Goal: Task Accomplishment & Management: Use online tool/utility

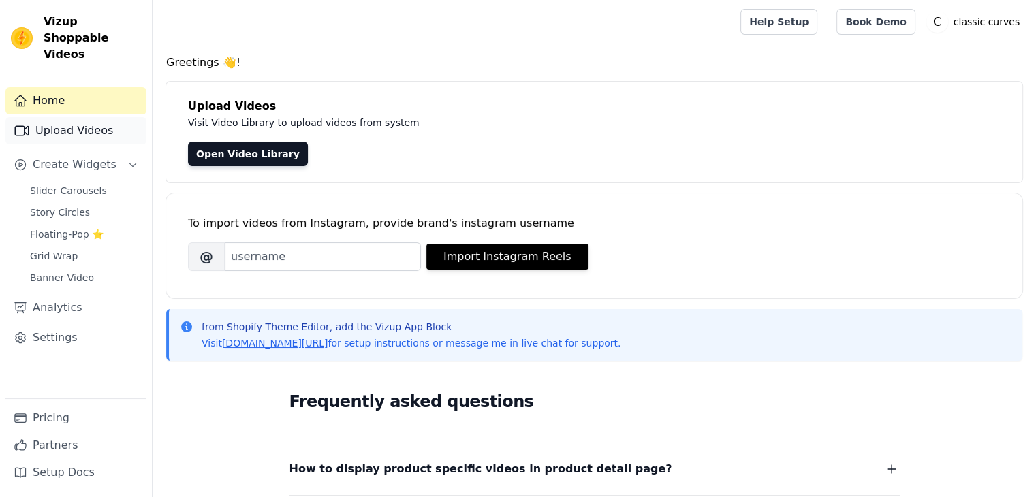
click at [76, 117] on link "Upload Videos" at bounding box center [75, 130] width 141 height 27
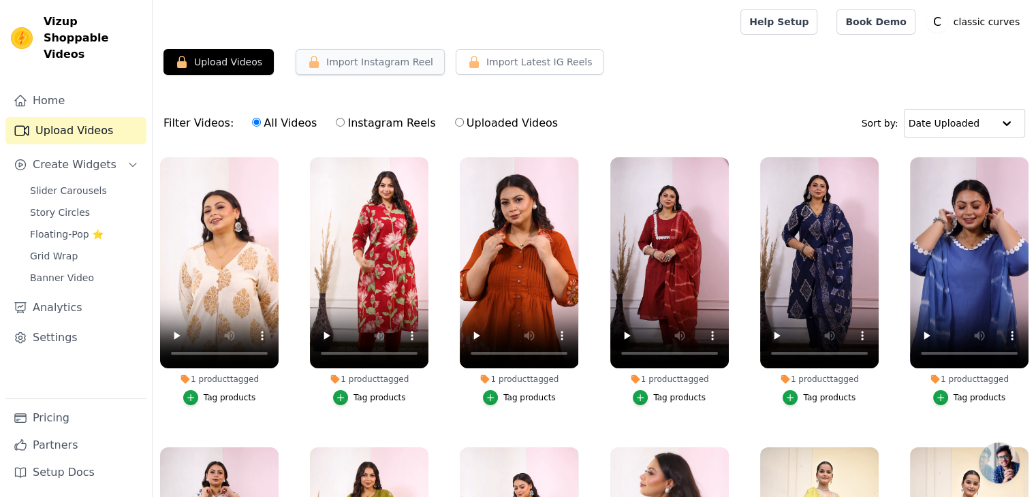
click at [349, 64] on button "Import Instagram Reel" at bounding box center [370, 62] width 149 height 26
click at [358, 124] on label "Instagram Reels" at bounding box center [385, 123] width 101 height 18
click at [345, 124] on input "Instagram Reels" at bounding box center [340, 122] width 9 height 9
radio input "true"
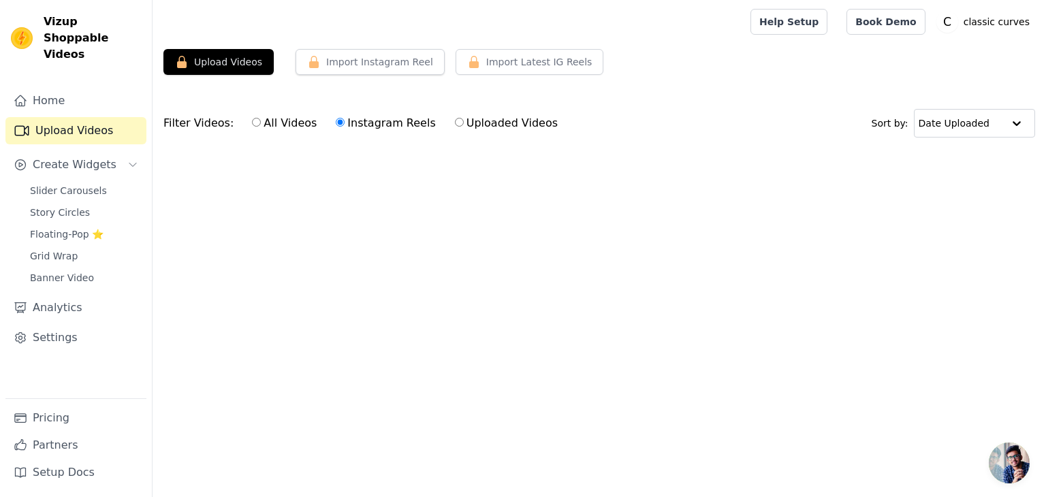
click at [252, 121] on input "All Videos" at bounding box center [256, 122] width 9 height 9
radio input "true"
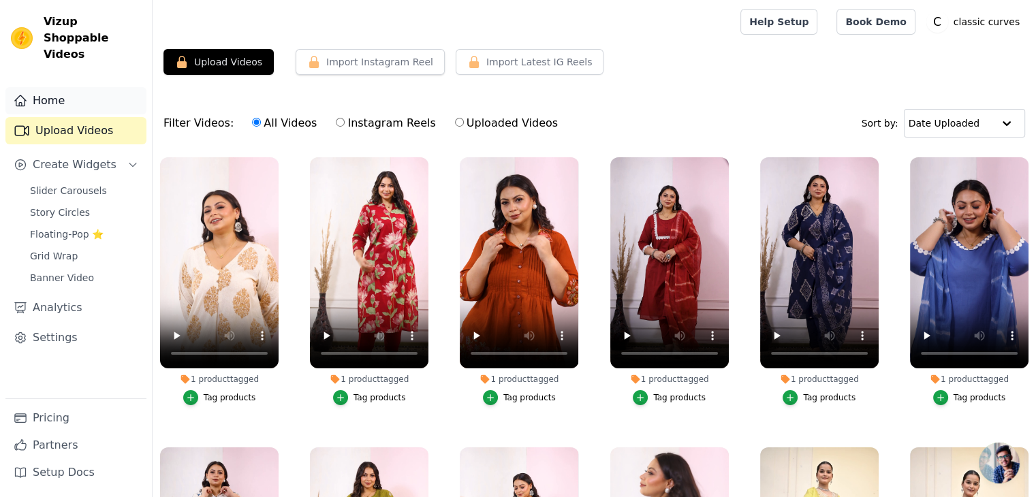
click at [54, 89] on link "Home" at bounding box center [75, 100] width 141 height 27
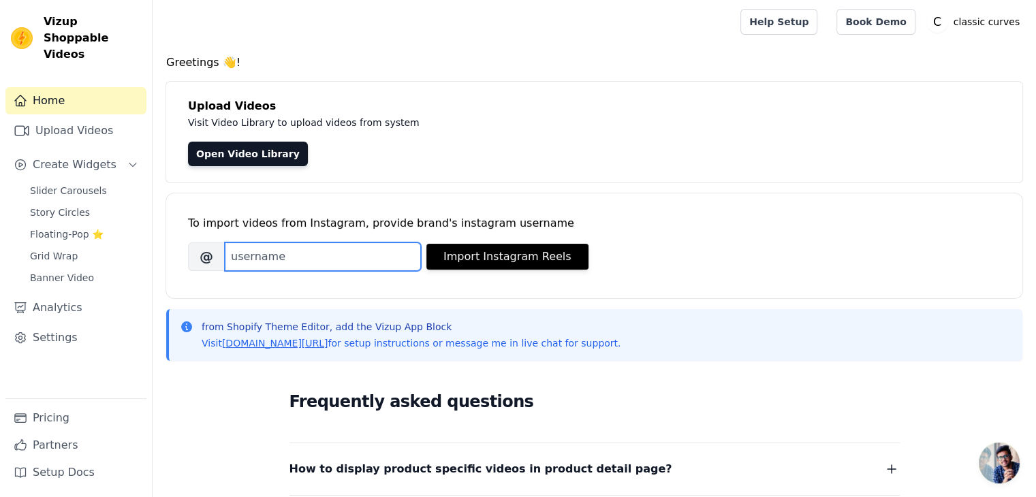
click at [281, 251] on input "Brand's Instagram Username" at bounding box center [323, 256] width 196 height 29
click at [384, 251] on input "Brand's Instagram Username" at bounding box center [323, 256] width 196 height 29
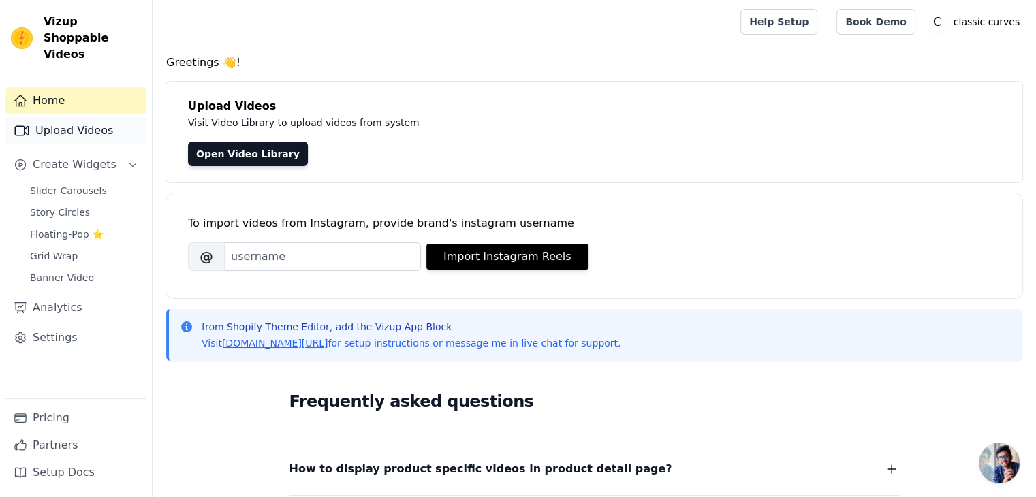
click at [69, 119] on link "Upload Videos" at bounding box center [75, 130] width 141 height 27
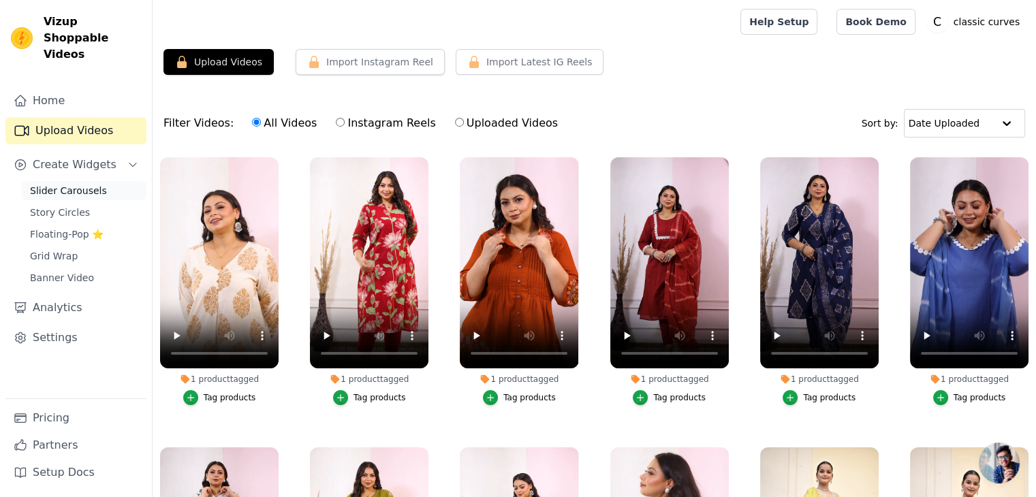
click at [84, 184] on span "Slider Carousels" at bounding box center [68, 191] width 77 height 14
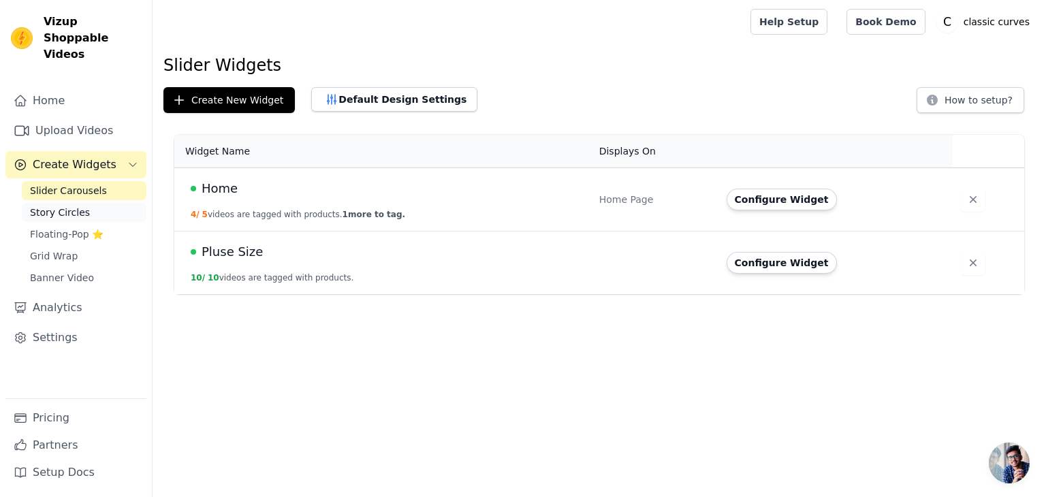
click at [63, 206] on span "Story Circles" at bounding box center [60, 213] width 60 height 14
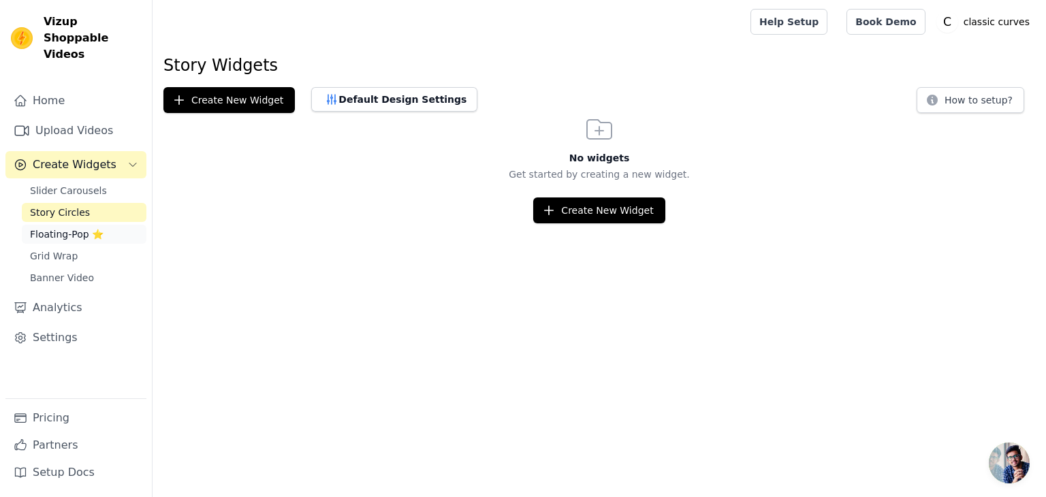
click at [63, 227] on span "Floating-Pop ⭐" at bounding box center [67, 234] width 74 height 14
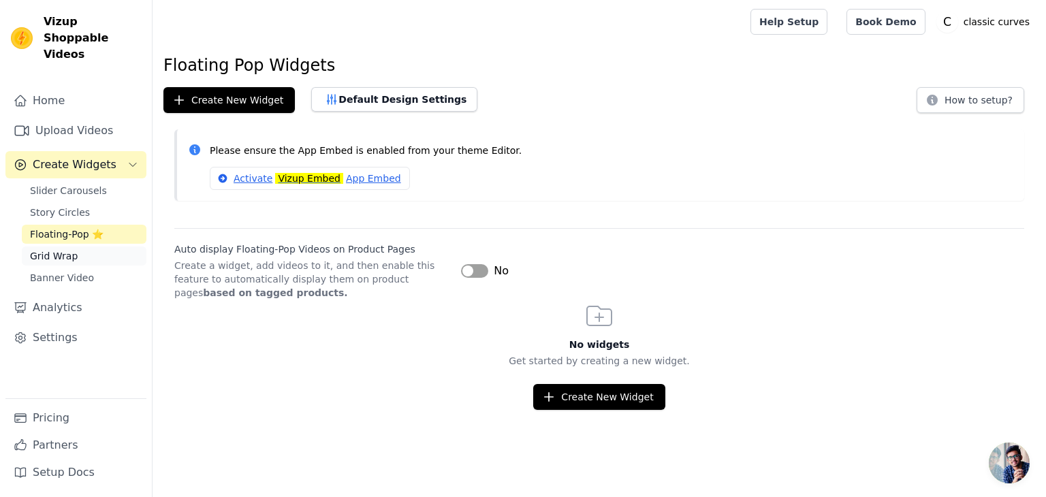
click at [65, 249] on span "Grid Wrap" at bounding box center [54, 256] width 48 height 14
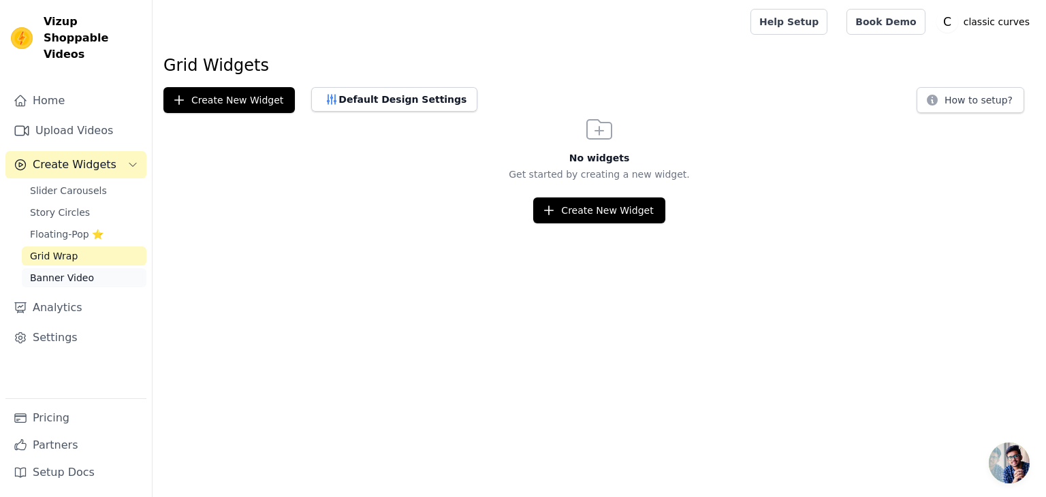
click at [65, 271] on span "Banner Video" at bounding box center [62, 278] width 64 height 14
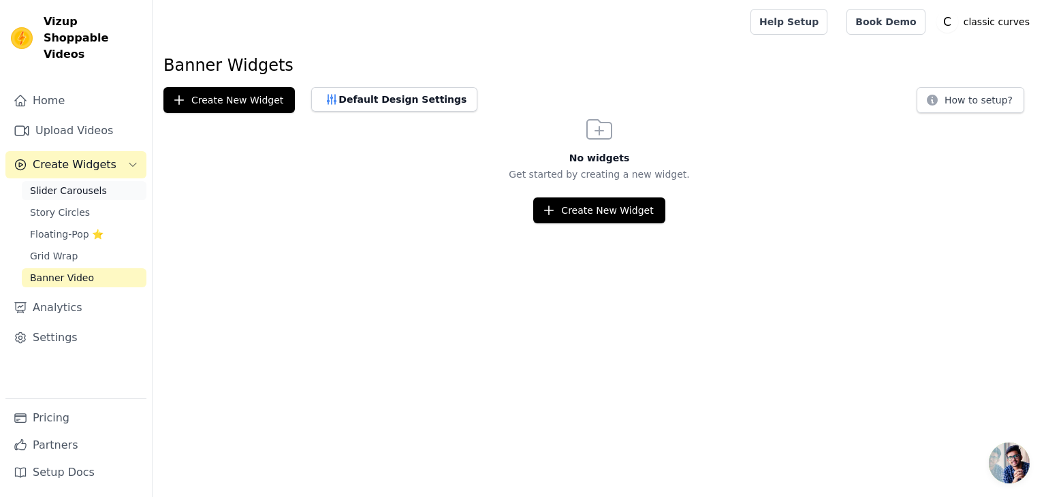
click at [76, 184] on span "Slider Carousels" at bounding box center [68, 191] width 77 height 14
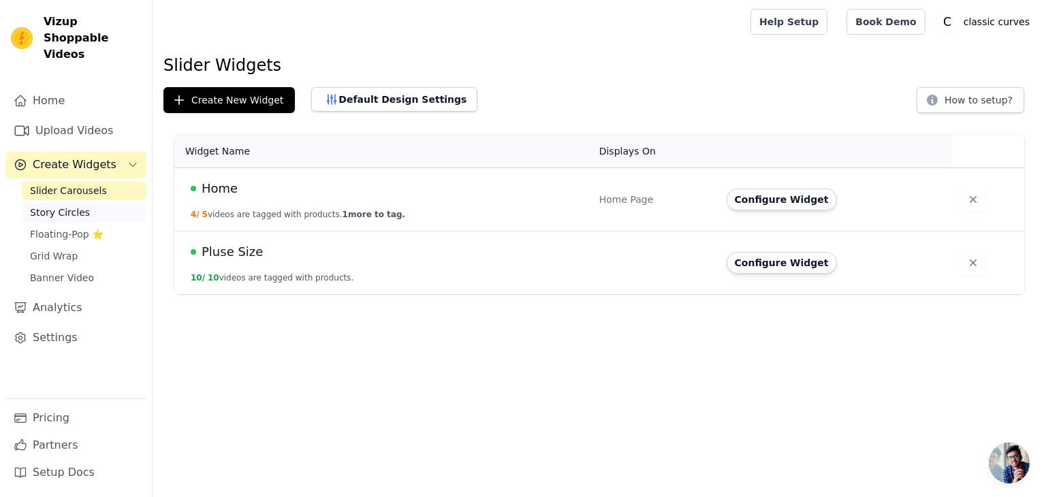
click at [60, 206] on span "Story Circles" at bounding box center [60, 213] width 60 height 14
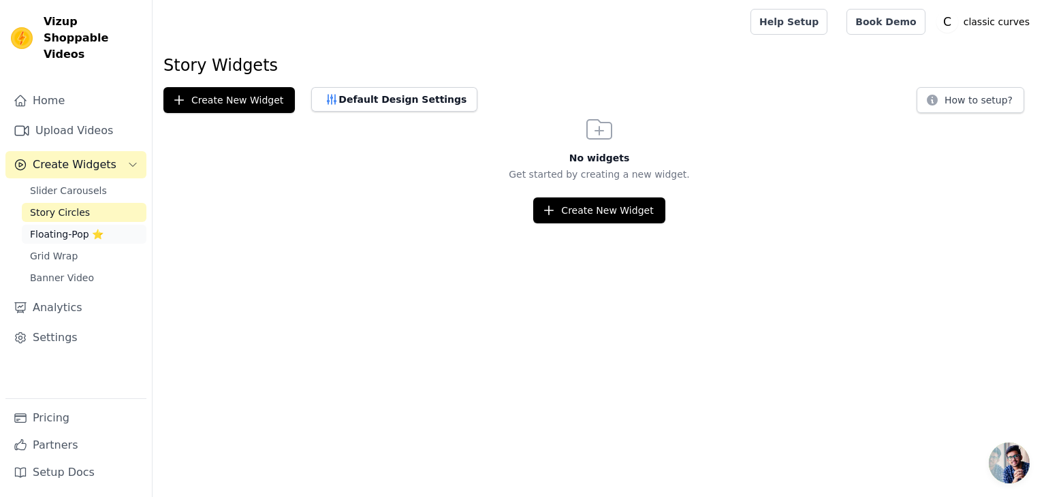
click at [54, 227] on span "Floating-Pop ⭐" at bounding box center [67, 234] width 74 height 14
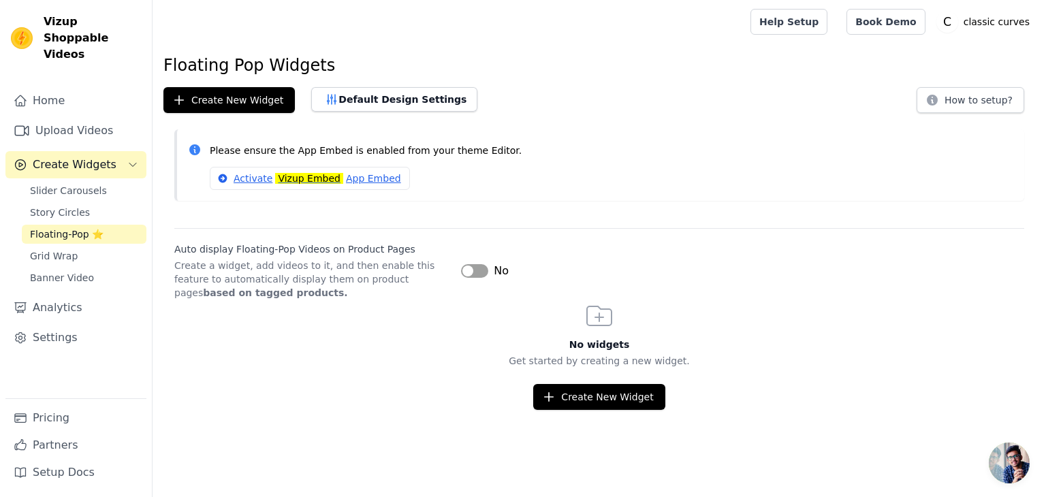
click at [485, 273] on button "Label" at bounding box center [474, 271] width 27 height 14
click at [622, 395] on button "Create New Widget" at bounding box center [598, 397] width 131 height 26
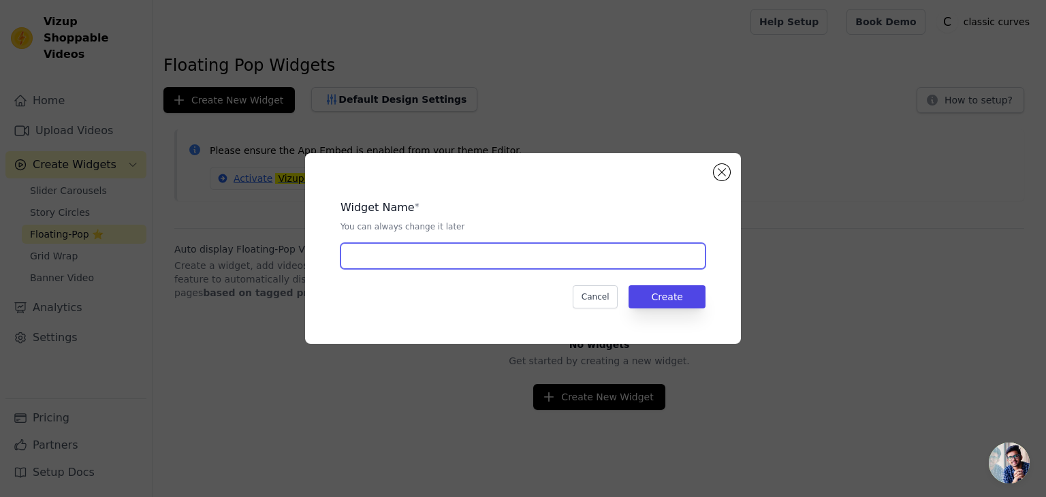
click at [375, 257] on input "text" at bounding box center [522, 256] width 365 height 26
type input "Home"
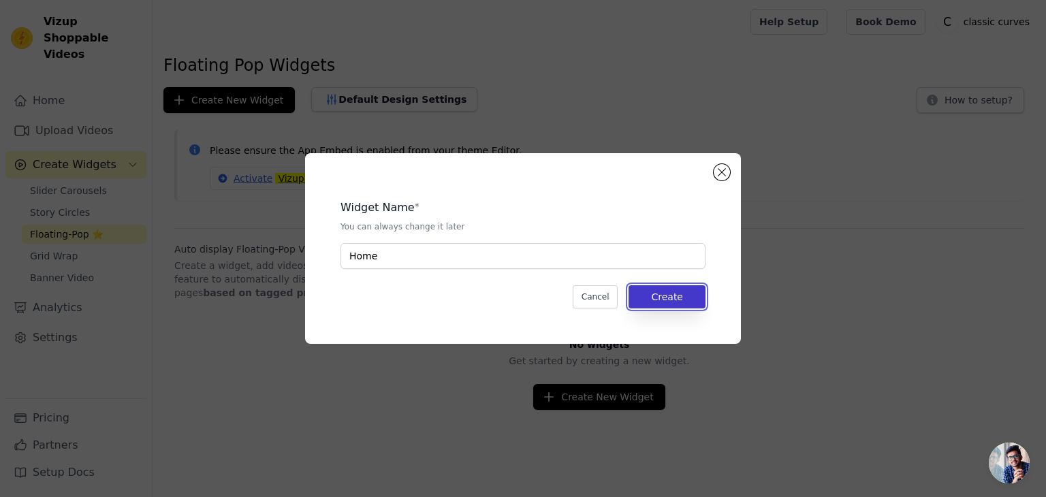
click at [697, 298] on button "Create" at bounding box center [667, 296] width 77 height 23
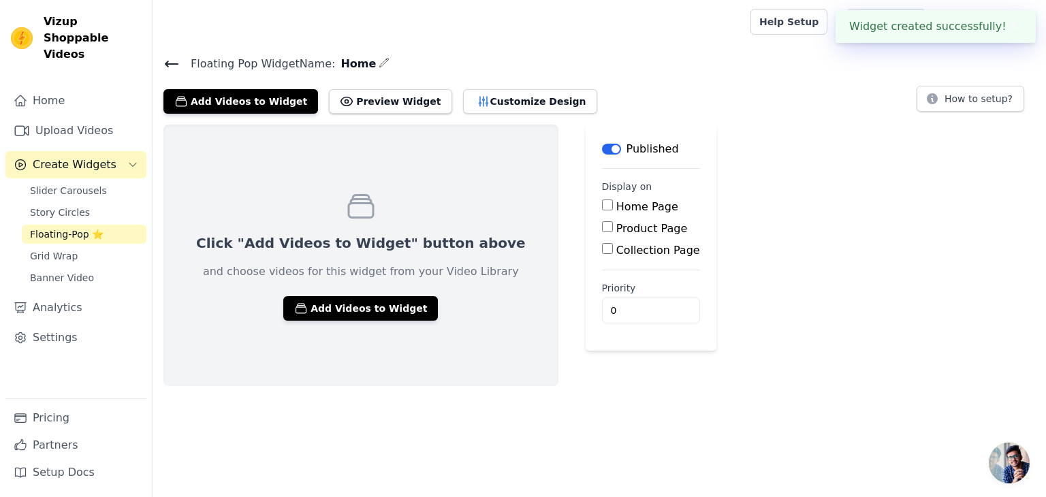
click at [602, 227] on div "Product Page" at bounding box center [651, 229] width 98 height 16
click at [602, 229] on input "Product Page" at bounding box center [607, 226] width 11 height 11
checkbox input "true"
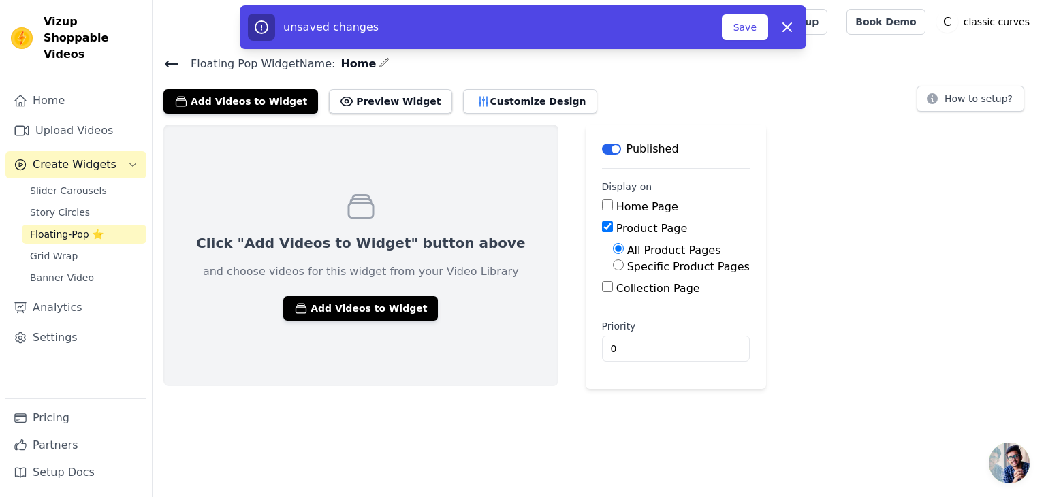
click at [613, 266] on input "Specific Product Pages" at bounding box center [618, 264] width 11 height 11
radio input "true"
click at [613, 296] on button "Select Products" at bounding box center [658, 297] width 91 height 23
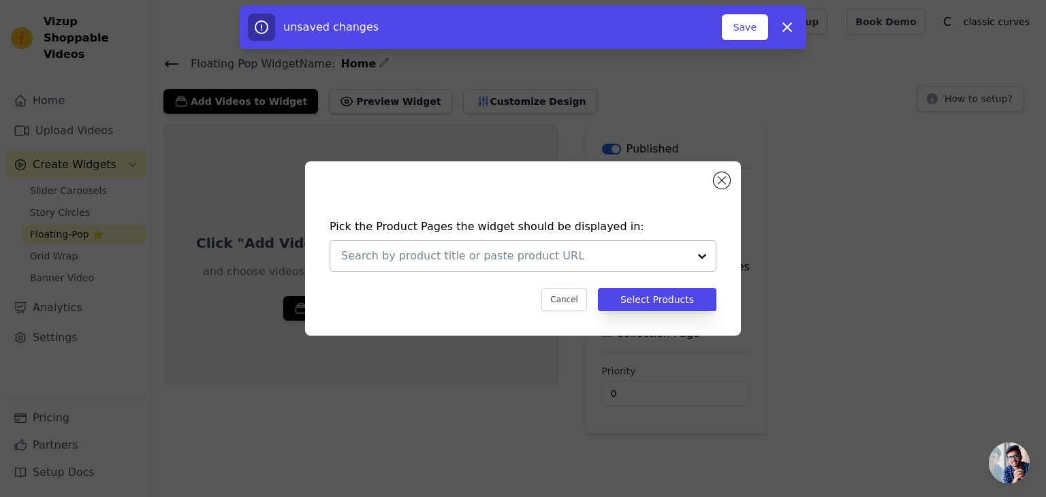
click at [507, 255] on input "text" at bounding box center [514, 256] width 347 height 16
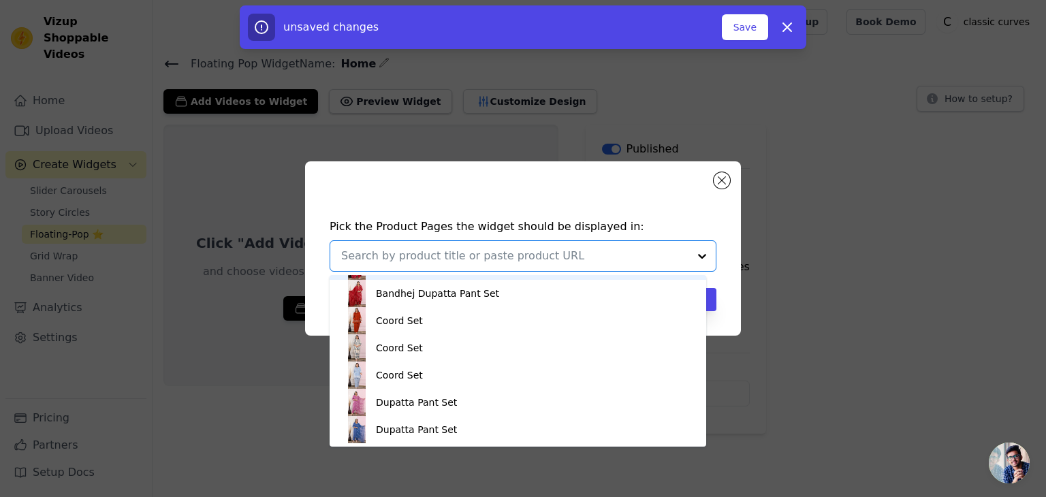
scroll to position [2533, 0]
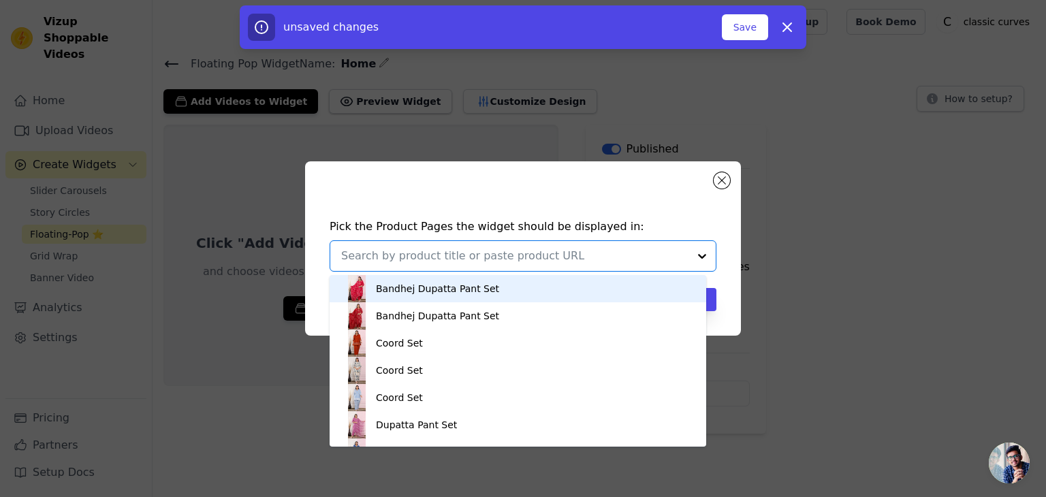
click at [430, 249] on input "text" at bounding box center [514, 256] width 347 height 16
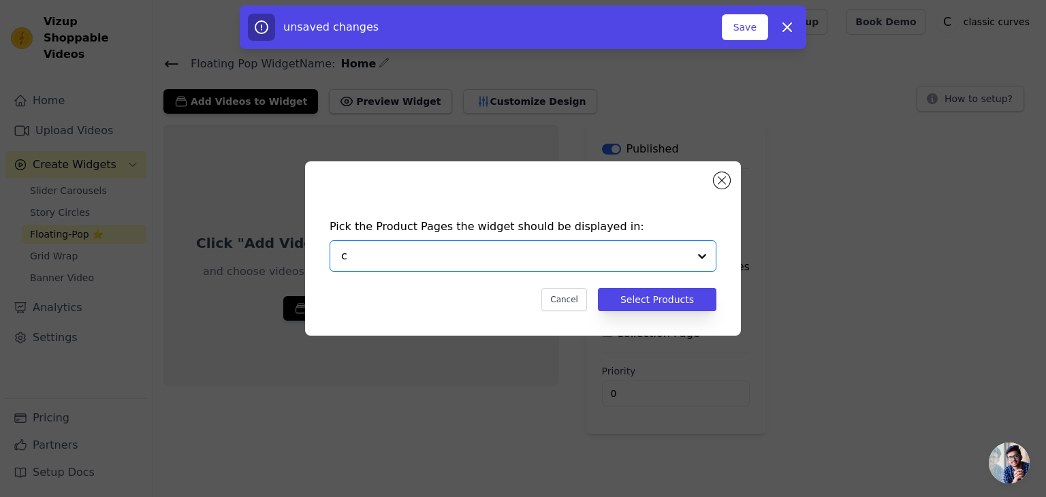
type input "co"
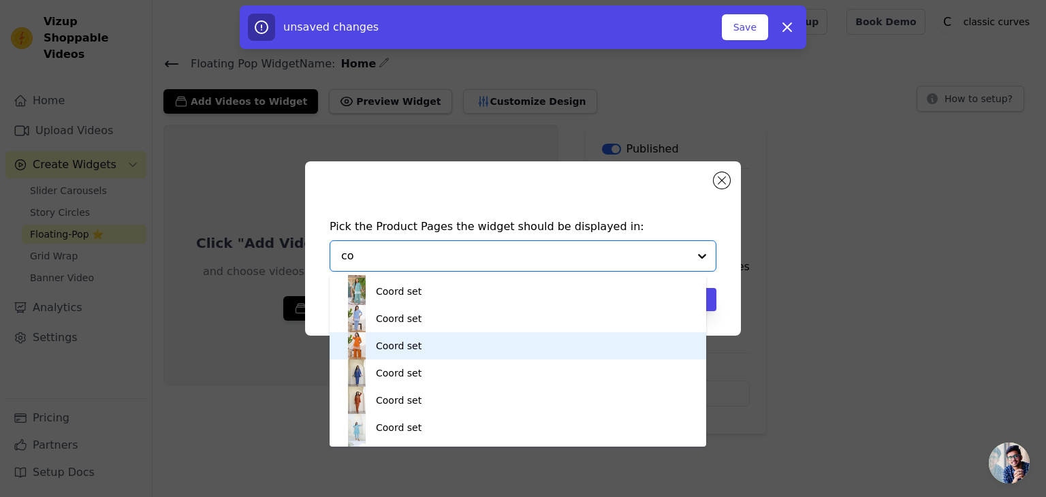
scroll to position [409, 0]
click at [403, 347] on div "Coord set" at bounding box center [399, 343] width 46 height 14
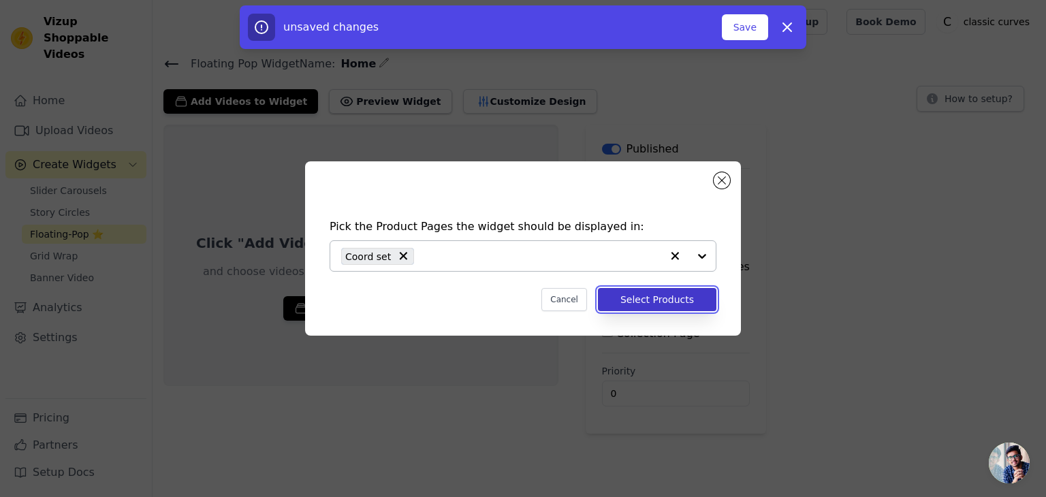
click at [662, 303] on button "Select Products" at bounding box center [657, 299] width 118 height 23
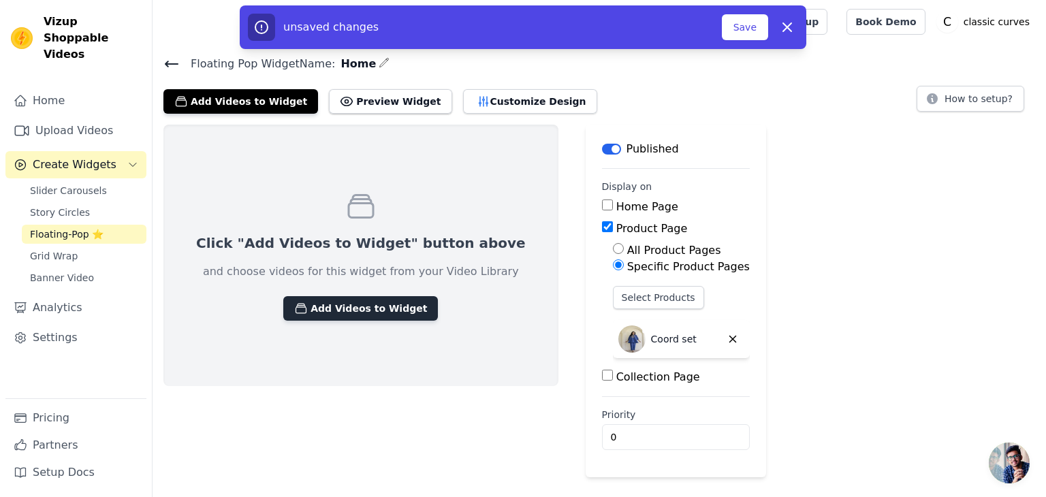
click at [321, 308] on button "Add Videos to Widget" at bounding box center [360, 308] width 155 height 25
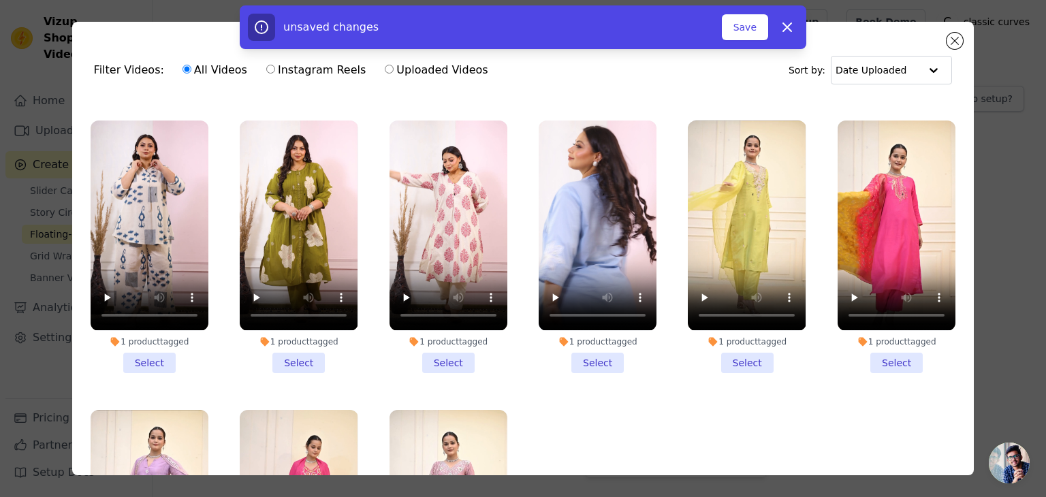
scroll to position [405, 0]
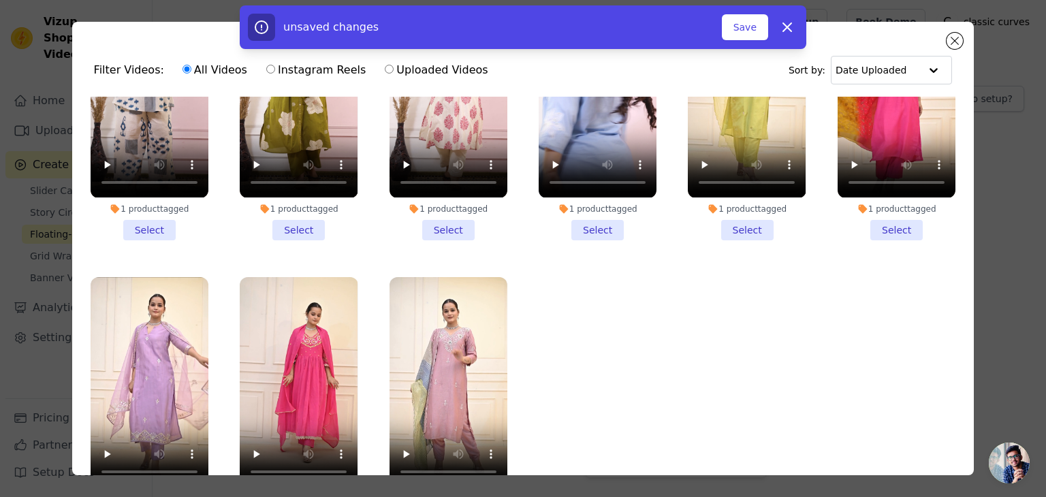
click at [266, 72] on label "Instagram Reels" at bounding box center [316, 70] width 101 height 18
click at [266, 72] on input "Instagram Reels" at bounding box center [270, 69] width 9 height 9
radio input "true"
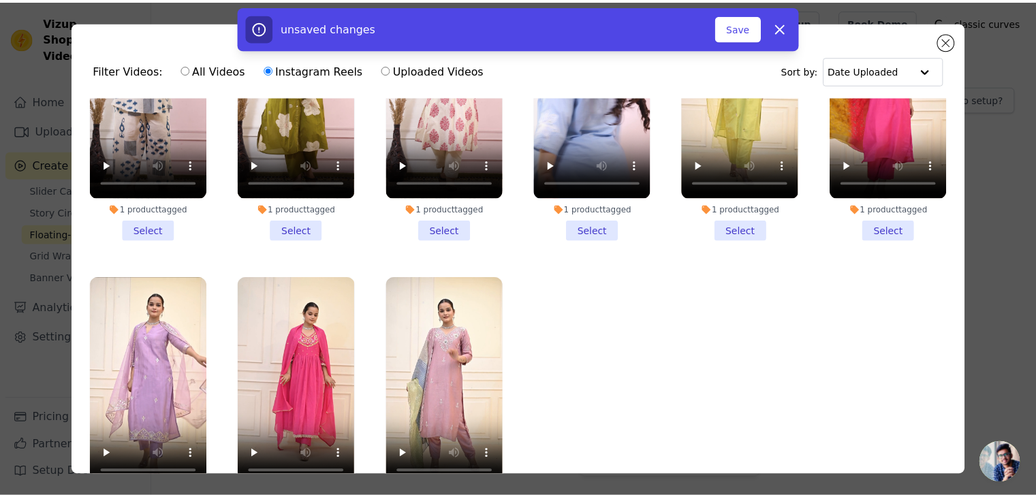
scroll to position [0, 0]
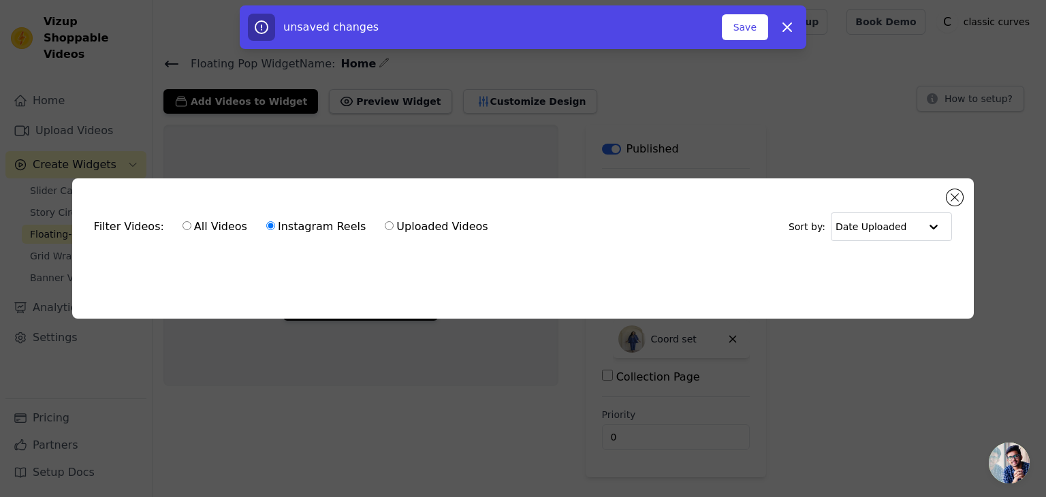
click at [385, 224] on input "Uploaded Videos" at bounding box center [389, 225] width 9 height 9
radio input "true"
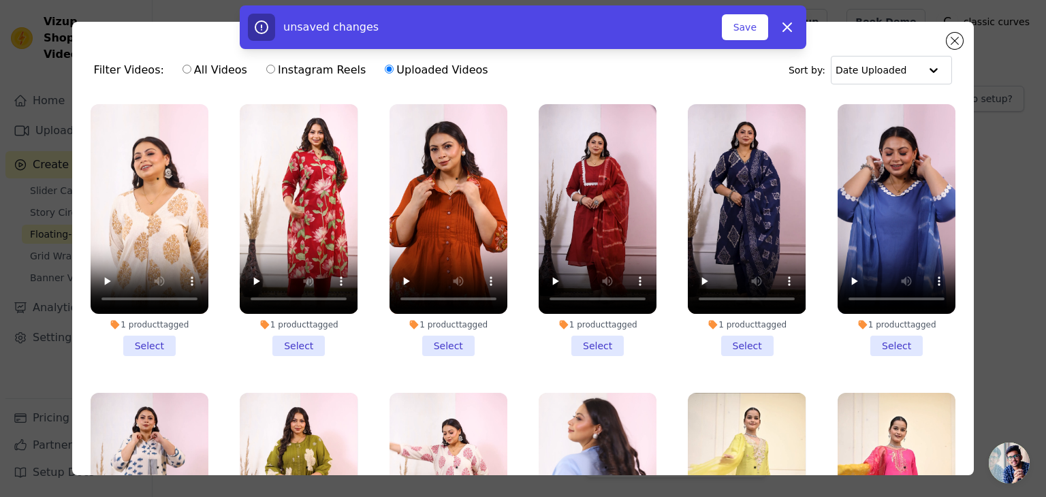
click at [270, 72] on label "Instagram Reels" at bounding box center [316, 70] width 101 height 18
click at [270, 72] on input "Instagram Reels" at bounding box center [270, 69] width 9 height 9
radio input "true"
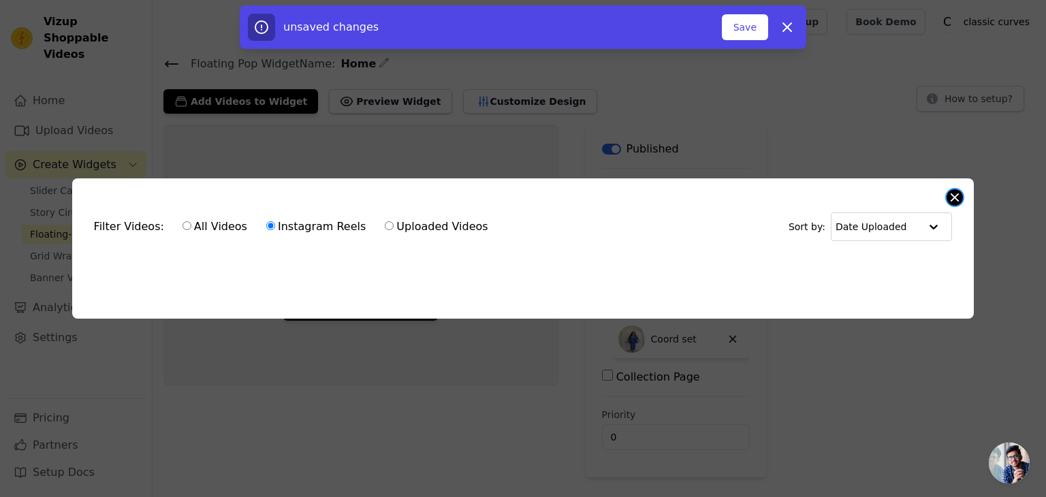
click at [954, 191] on button "Close modal" at bounding box center [955, 197] width 16 height 16
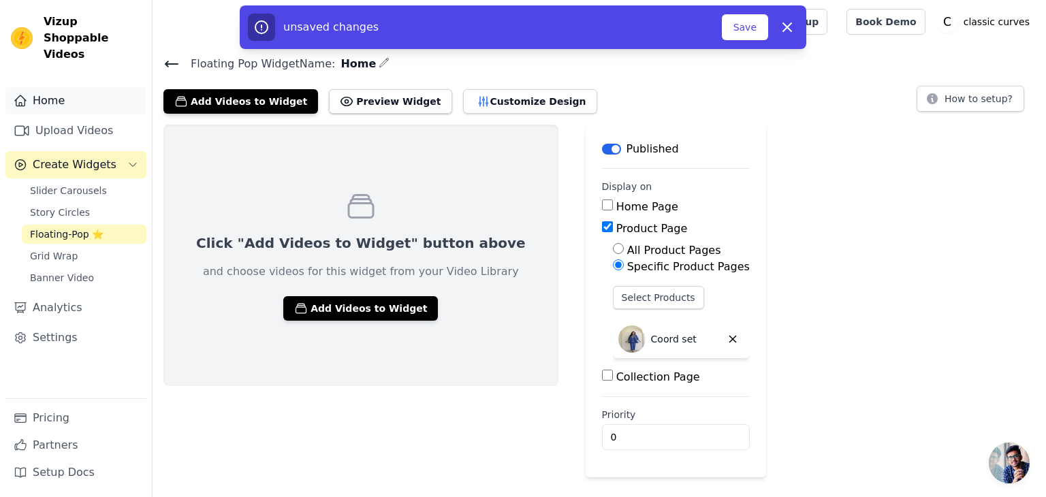
click at [63, 87] on link "Home" at bounding box center [75, 100] width 141 height 27
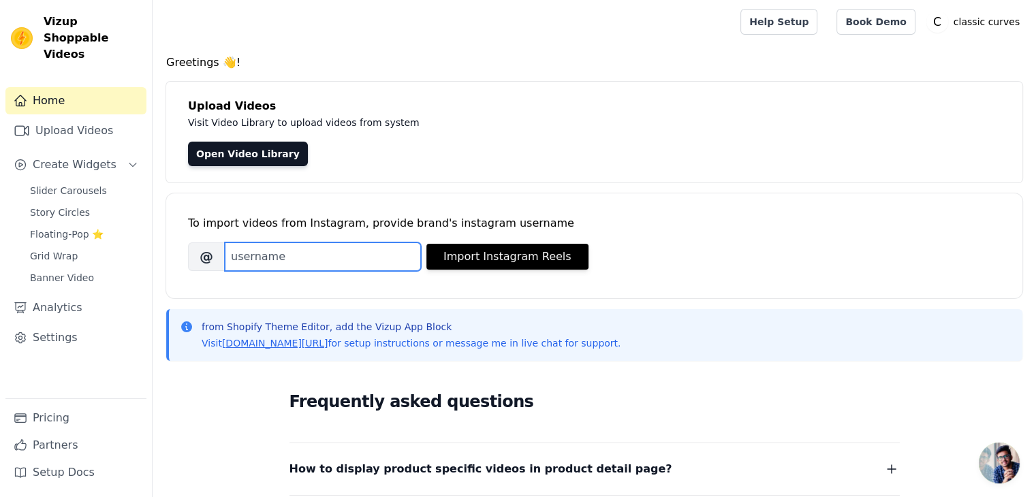
click at [340, 247] on input "Brand's Instagram Username" at bounding box center [323, 256] width 196 height 29
paste input "classic_curves_in"
type input "classic_curves_in"
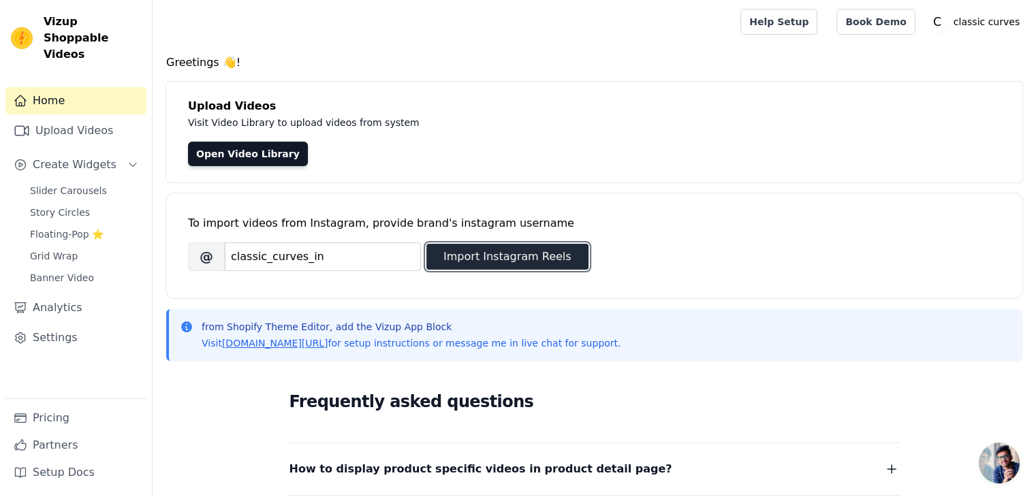
click at [511, 266] on button "Import Instagram Reels" at bounding box center [507, 257] width 162 height 26
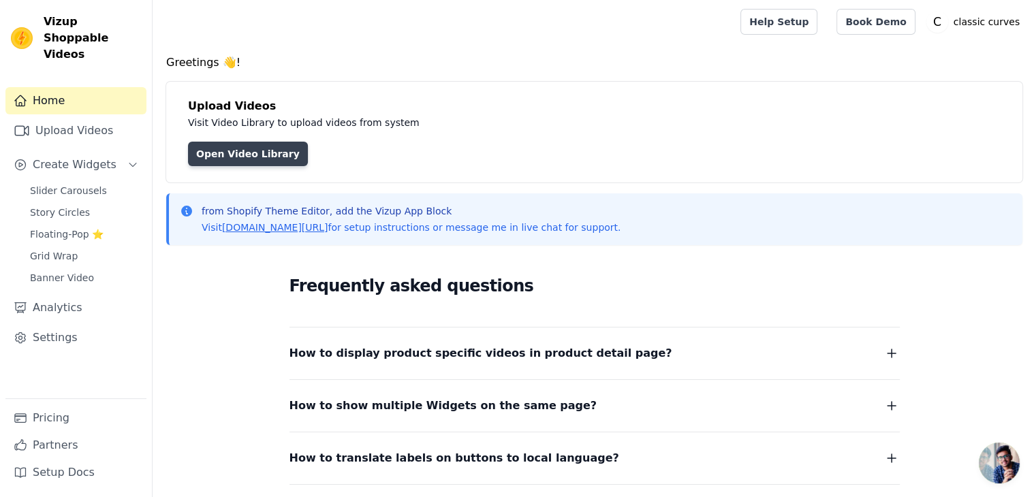
click at [236, 155] on link "Open Video Library" at bounding box center [248, 154] width 120 height 25
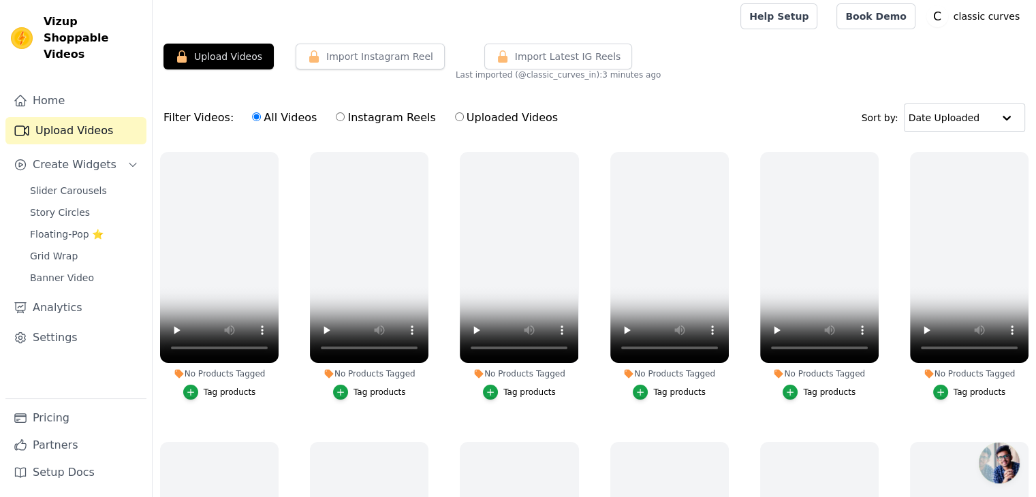
scroll to position [2, 0]
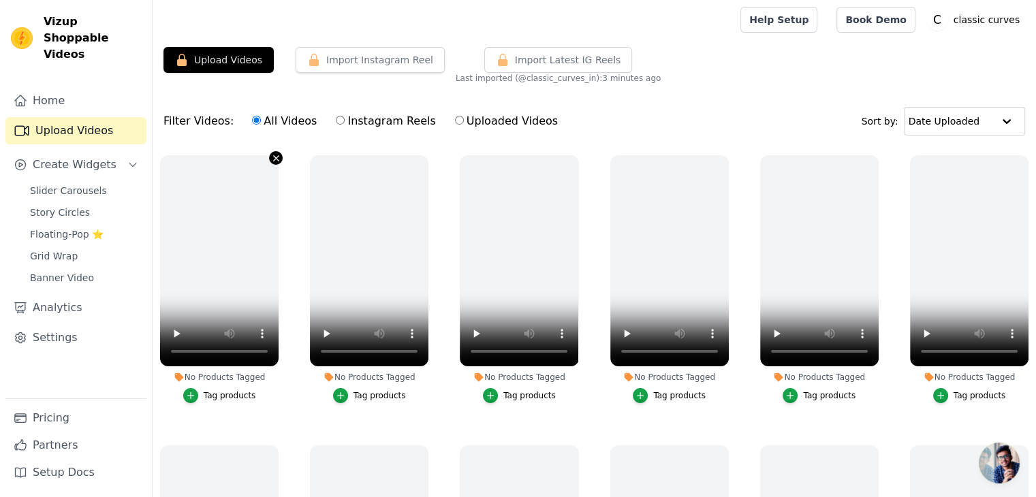
click at [272, 154] on icon "button" at bounding box center [276, 158] width 10 height 10
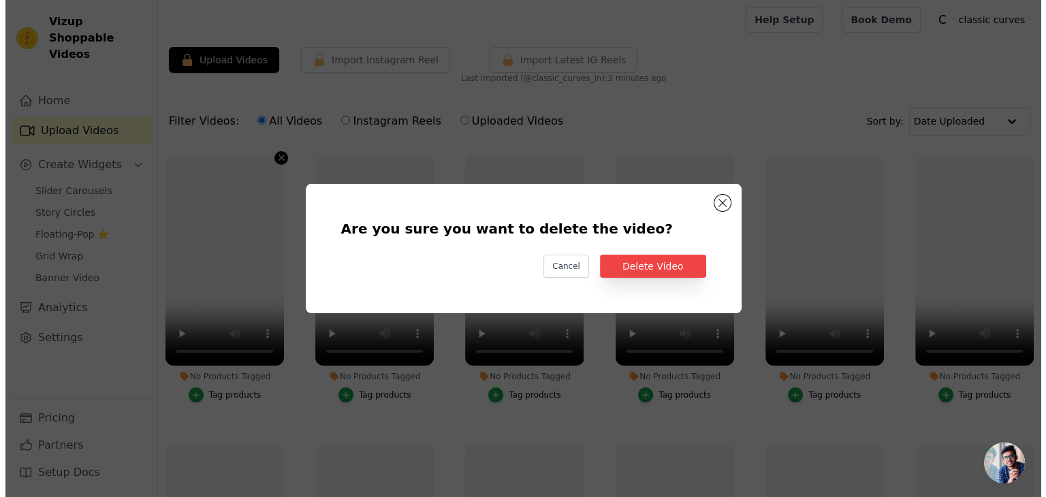
scroll to position [0, 0]
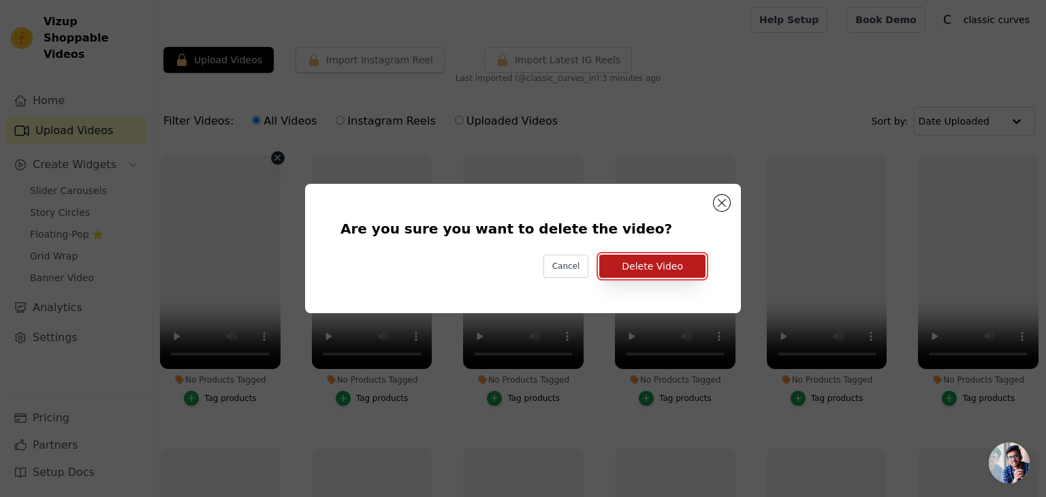
click at [646, 269] on button "Delete Video" at bounding box center [652, 266] width 106 height 23
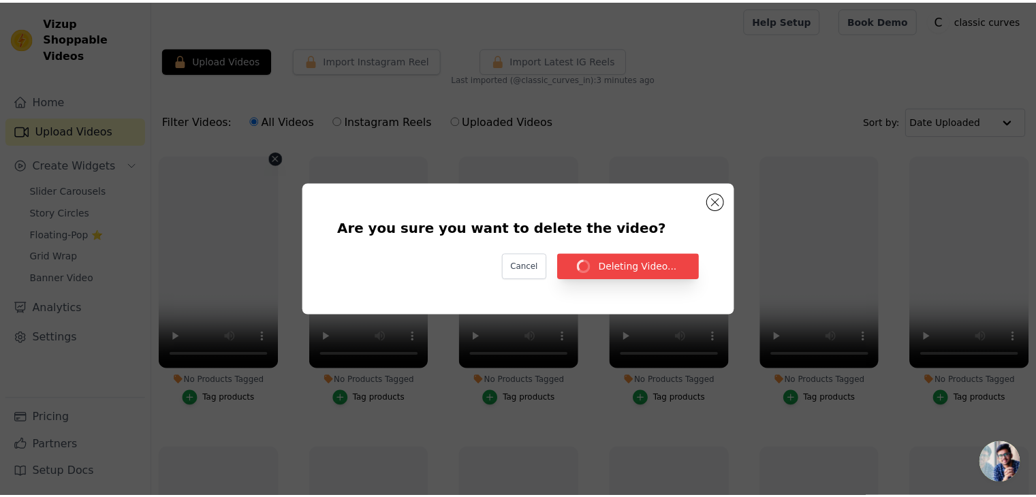
scroll to position [2, 0]
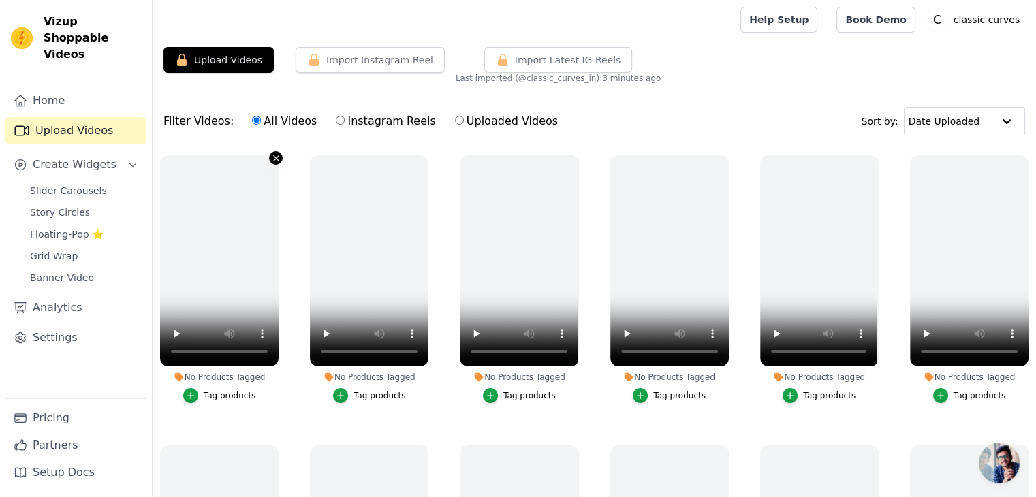
click at [272, 156] on icon "button" at bounding box center [276, 158] width 10 height 10
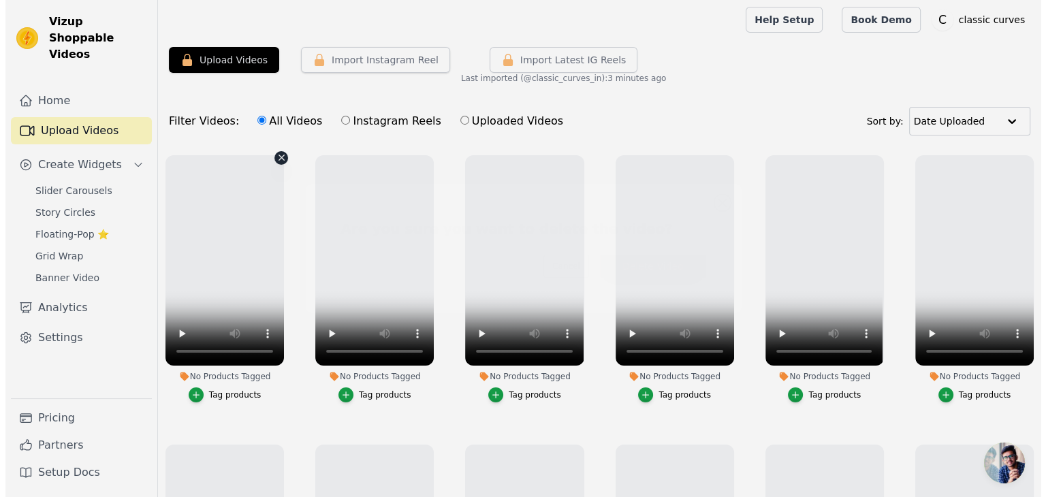
scroll to position [0, 0]
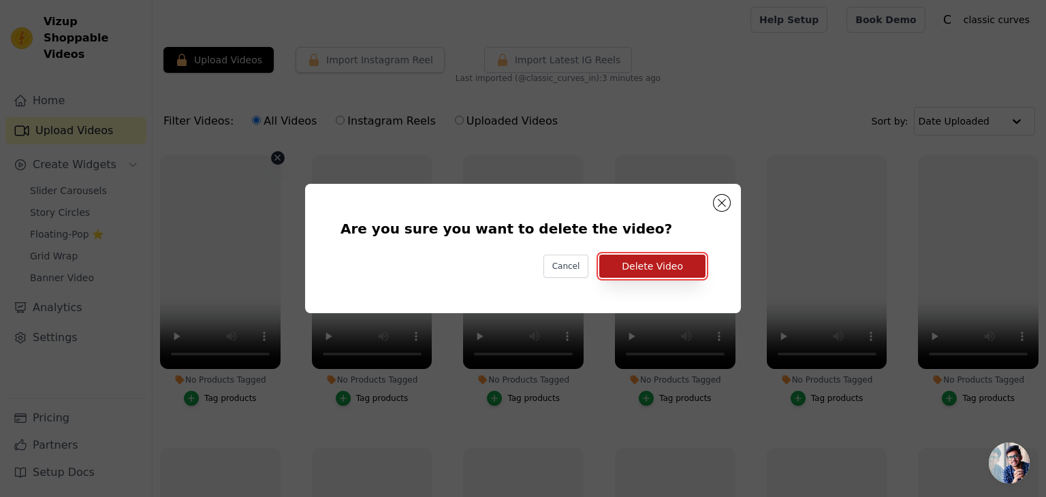
click at [639, 265] on button "Delete Video" at bounding box center [652, 266] width 106 height 23
click at [689, 268] on button "Delete Video" at bounding box center [652, 266] width 106 height 23
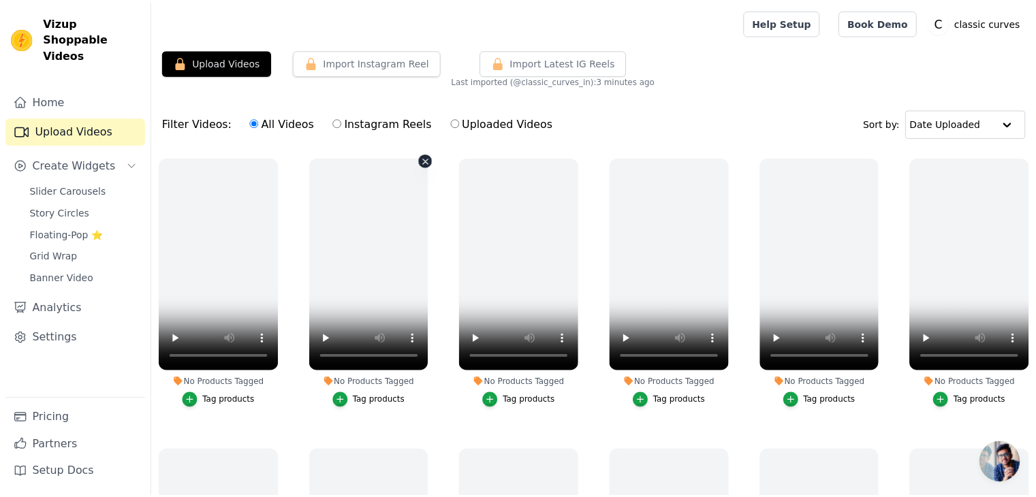
scroll to position [2, 0]
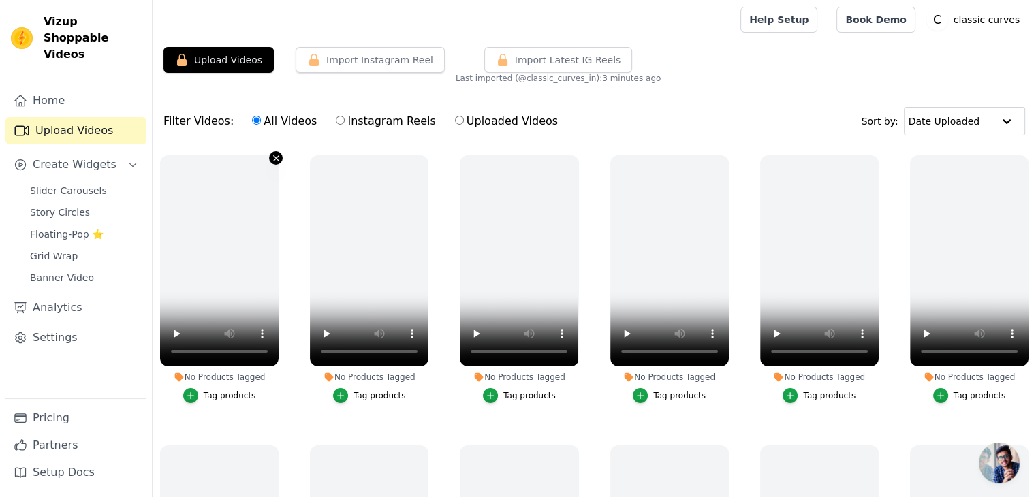
click at [272, 159] on icon "button" at bounding box center [276, 158] width 10 height 10
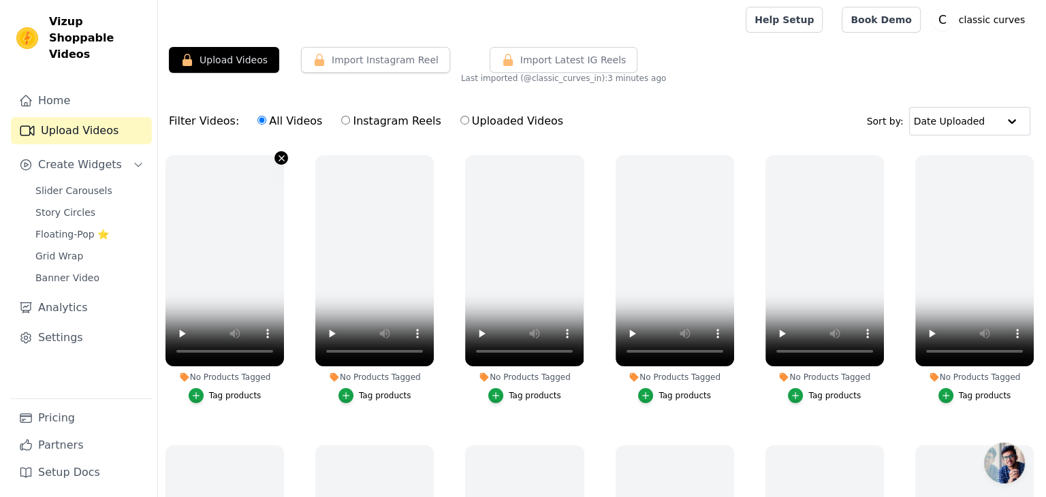
scroll to position [0, 0]
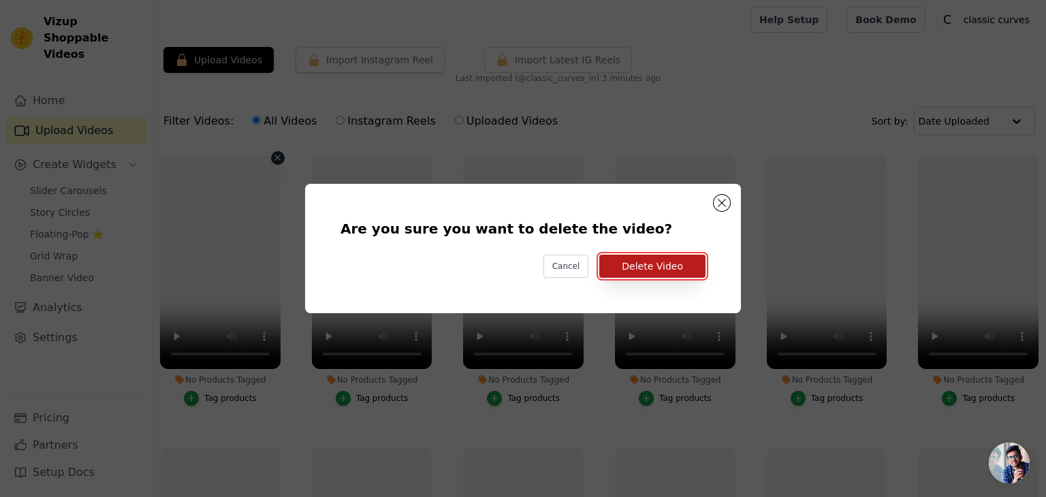
click at [667, 272] on button "Delete Video" at bounding box center [652, 266] width 106 height 23
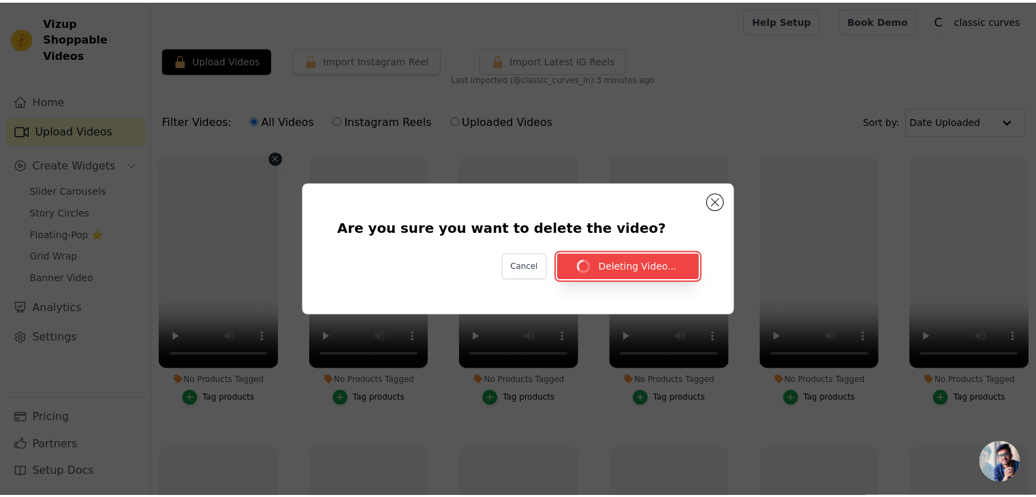
scroll to position [2, 0]
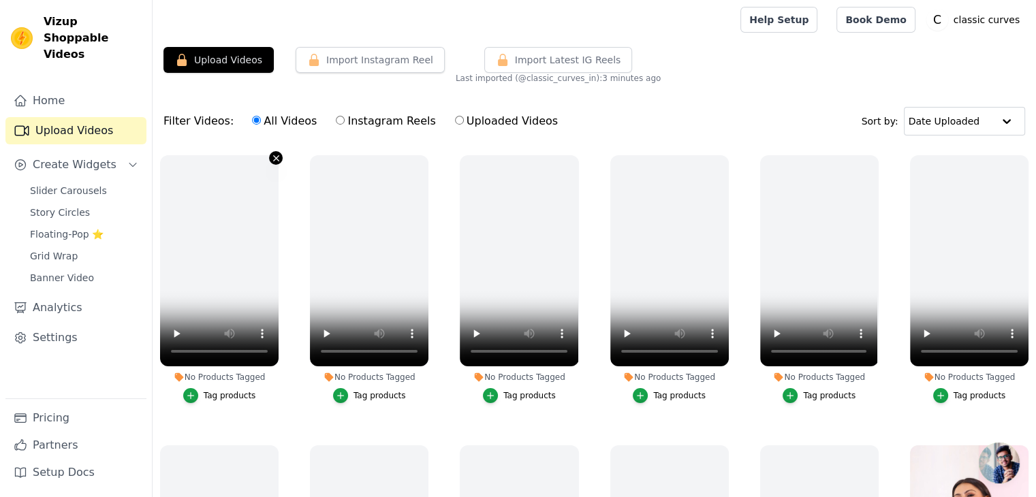
click at [276, 157] on icon "button" at bounding box center [276, 158] width 10 height 10
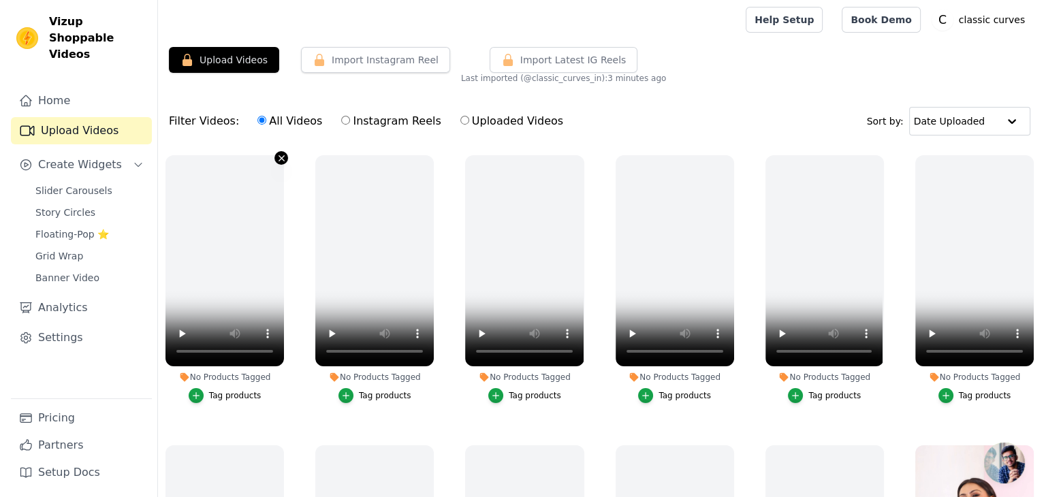
scroll to position [0, 0]
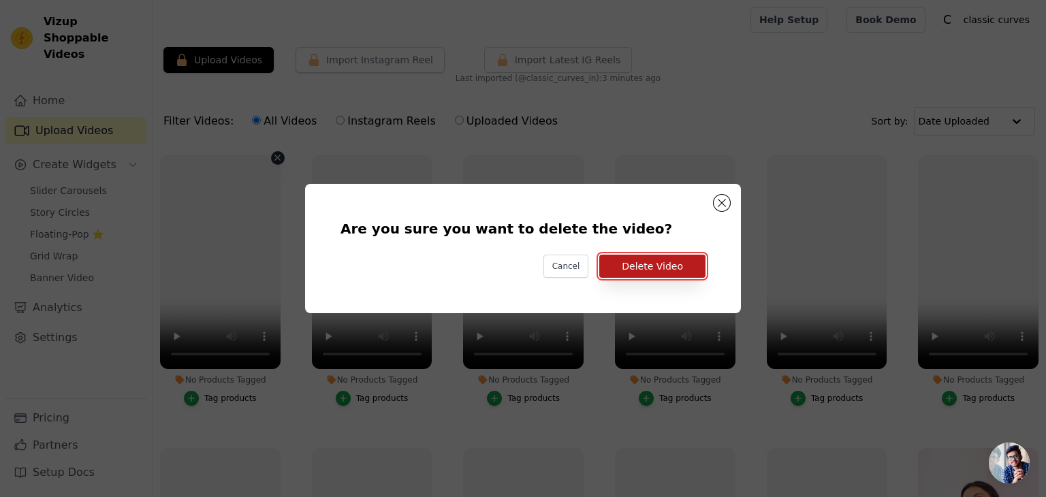
click at [684, 266] on button "Delete Video" at bounding box center [652, 266] width 106 height 23
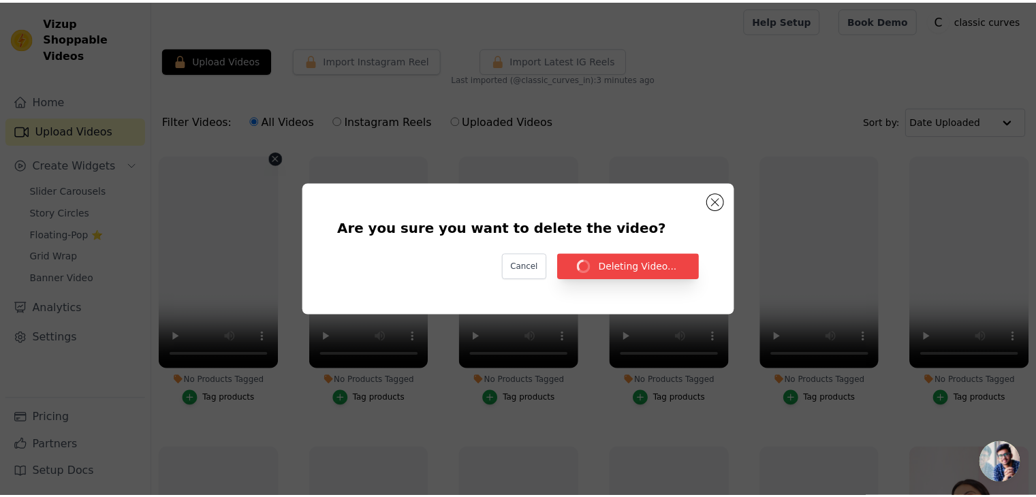
scroll to position [2, 0]
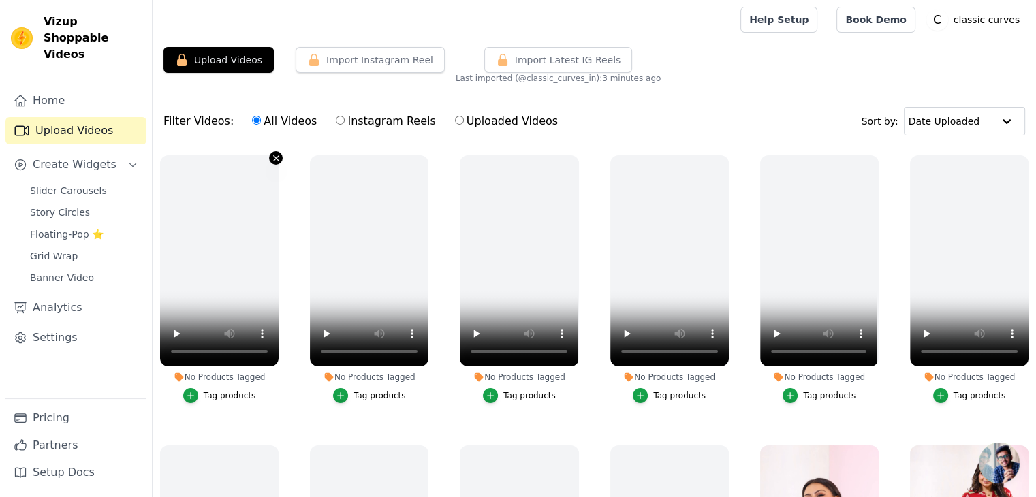
click at [271, 159] on icon "button" at bounding box center [276, 158] width 10 height 10
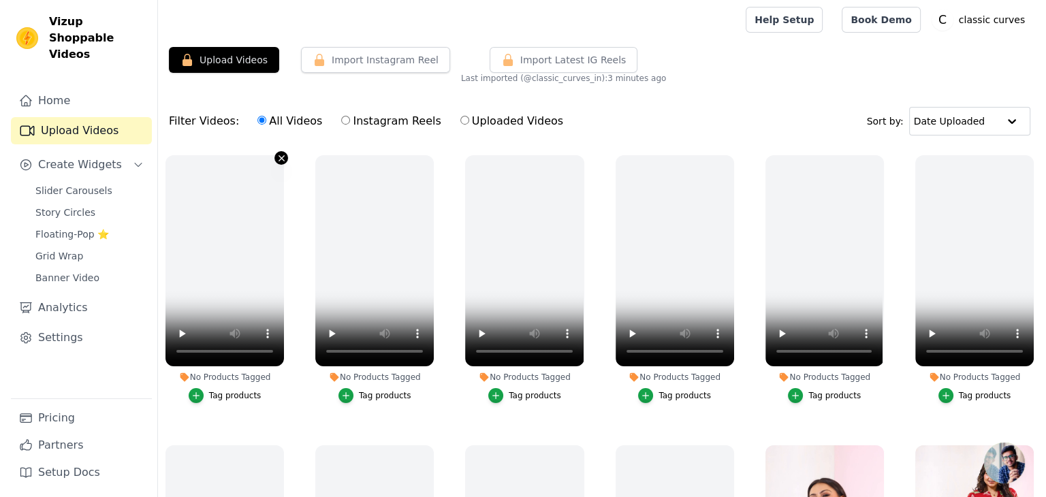
scroll to position [0, 0]
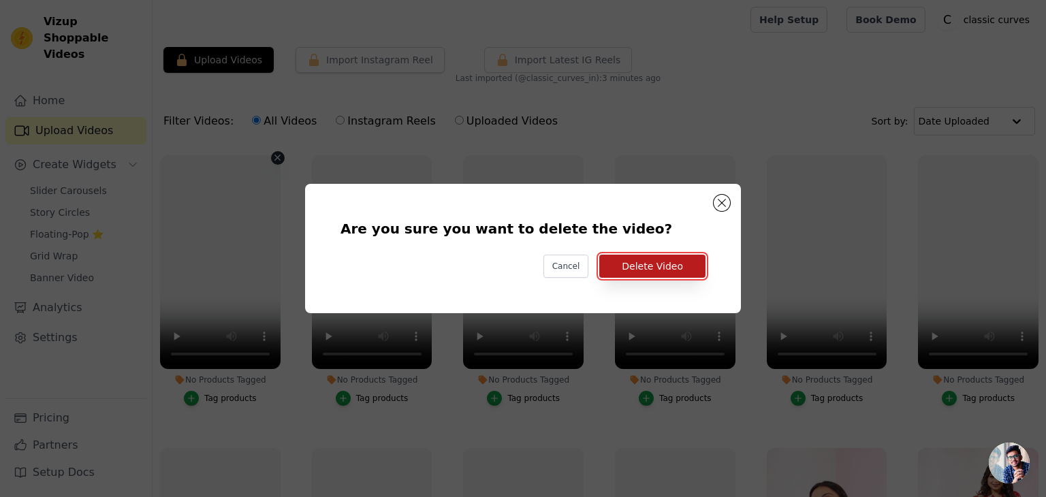
click at [685, 259] on button "Delete Video" at bounding box center [652, 266] width 106 height 23
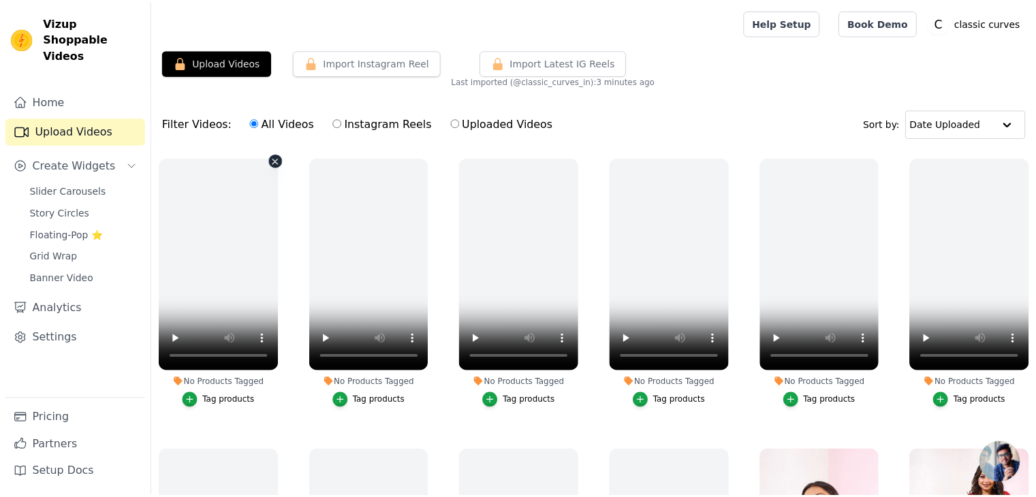
scroll to position [2, 0]
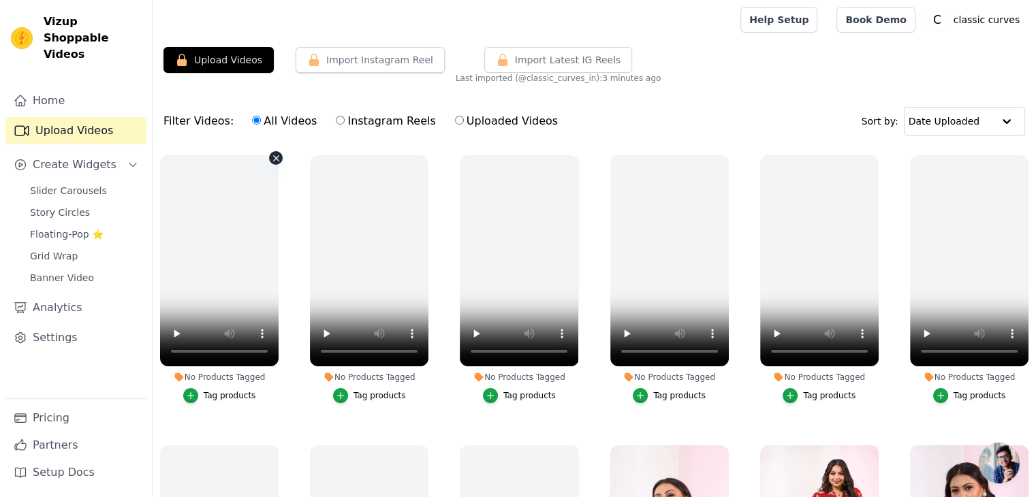
click at [272, 157] on icon "button" at bounding box center [276, 158] width 10 height 10
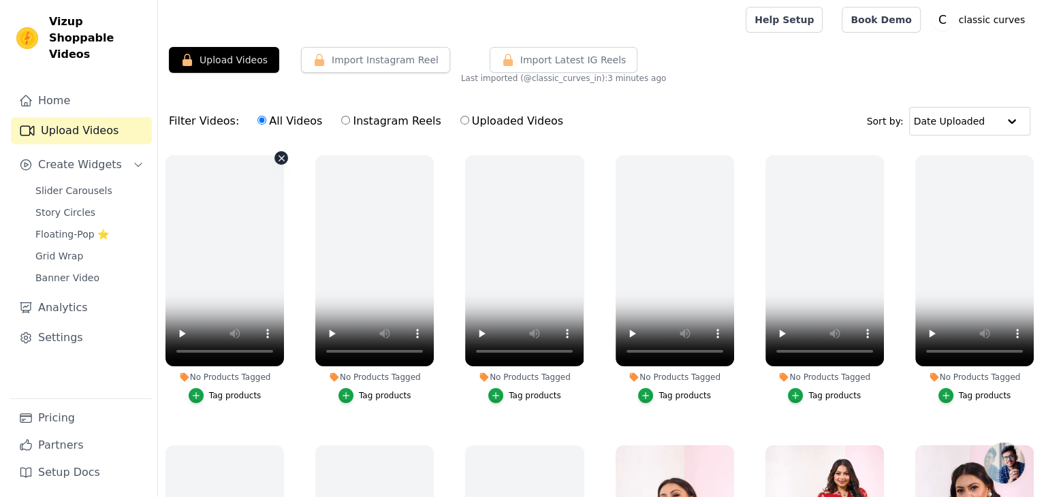
scroll to position [0, 0]
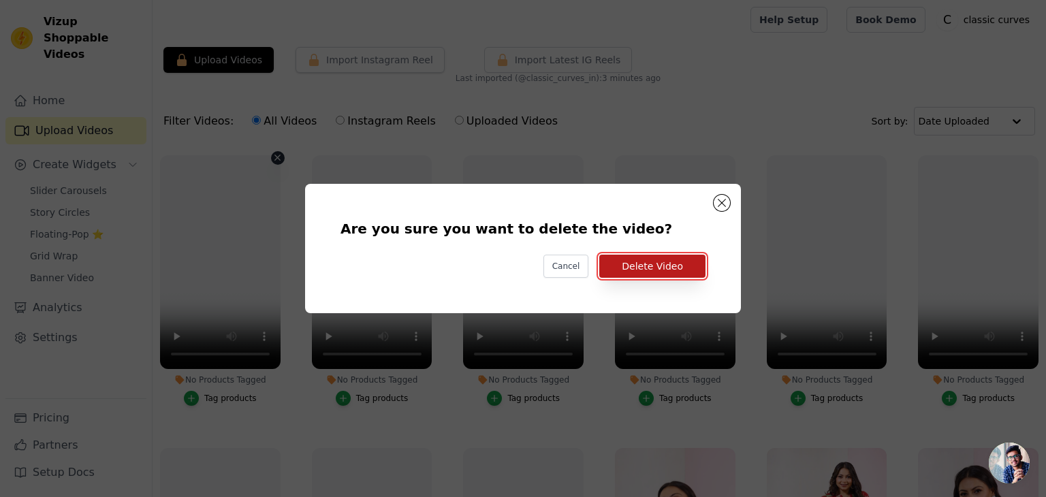
click at [680, 262] on button "Delete Video" at bounding box center [652, 266] width 106 height 23
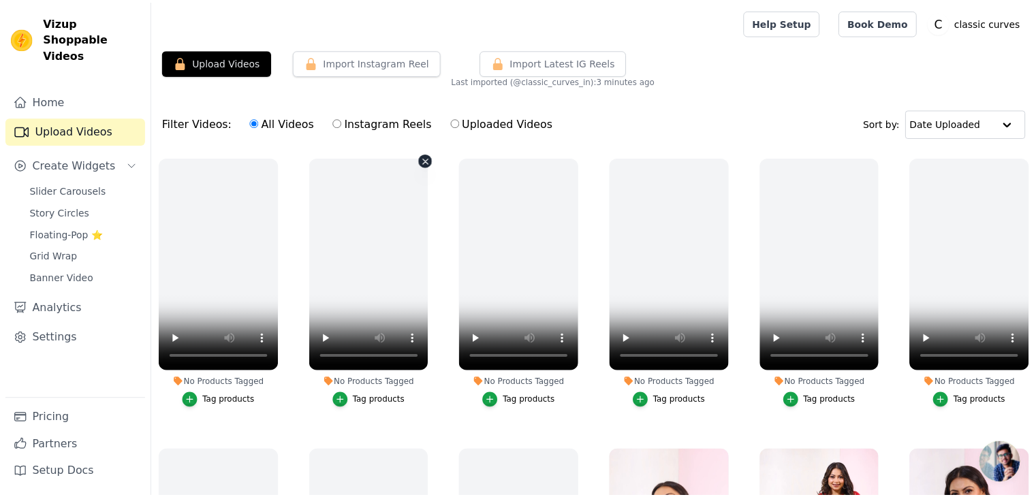
scroll to position [2, 0]
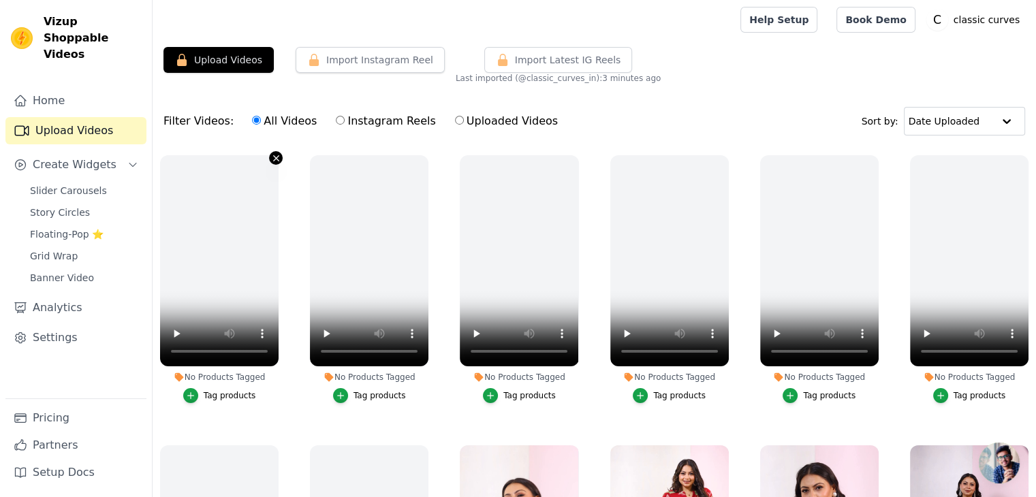
click at [269, 158] on button "No Products Tagged Tag products" at bounding box center [276, 158] width 14 height 14
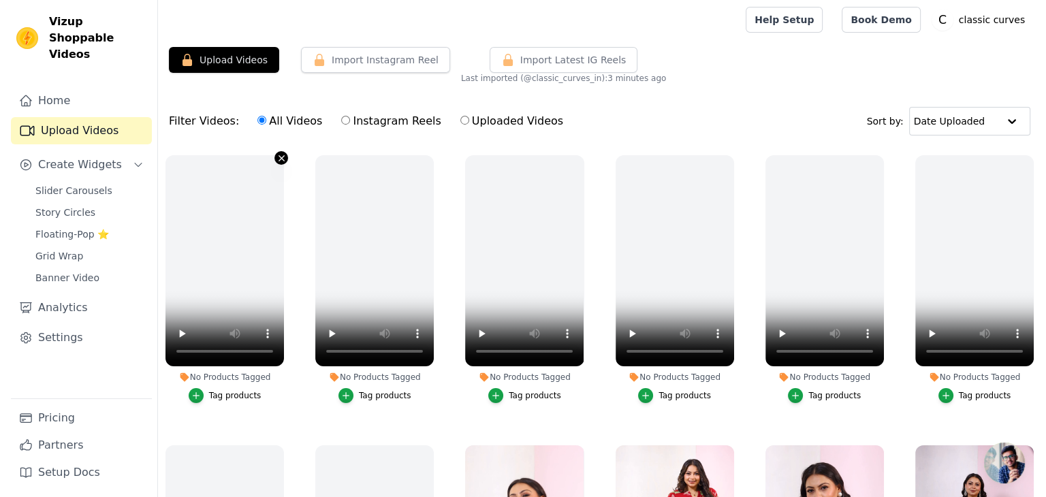
scroll to position [0, 0]
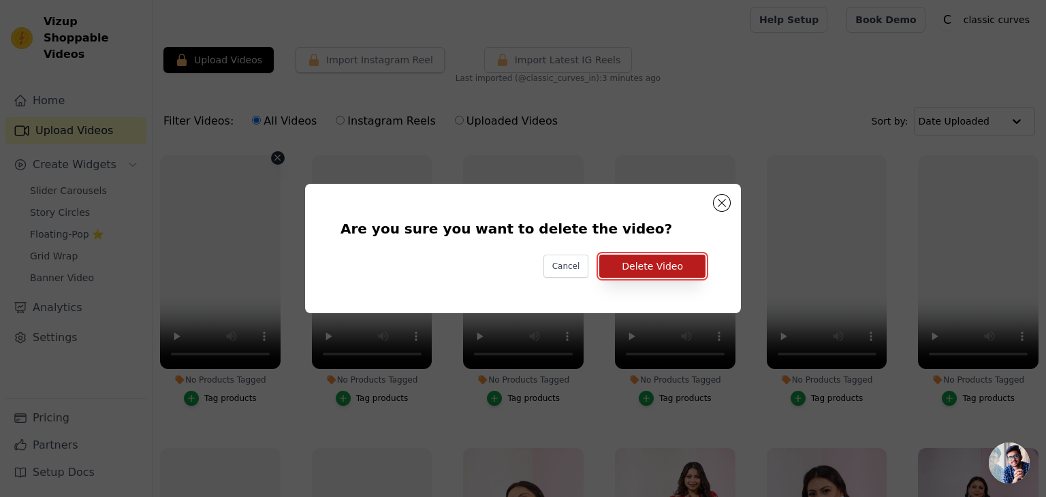
click at [646, 263] on button "Delete Video" at bounding box center [652, 266] width 106 height 23
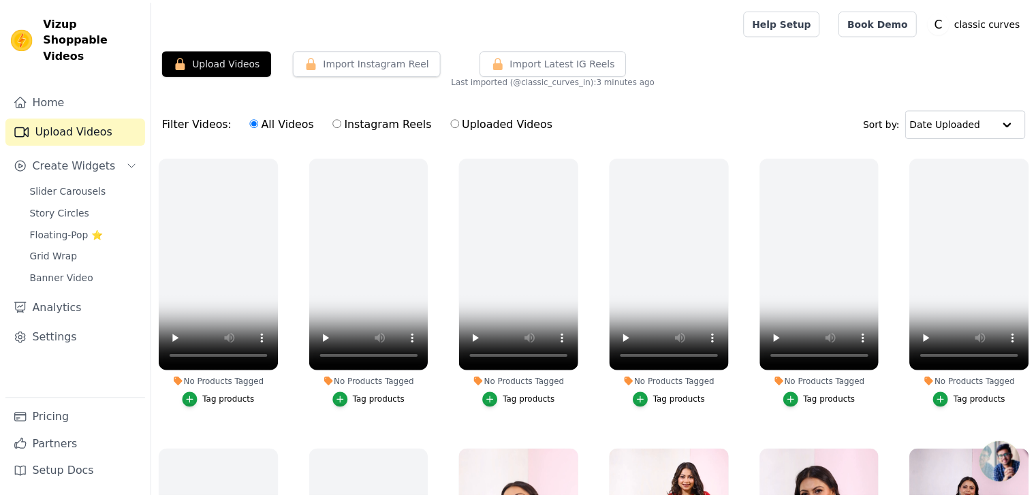
scroll to position [2, 0]
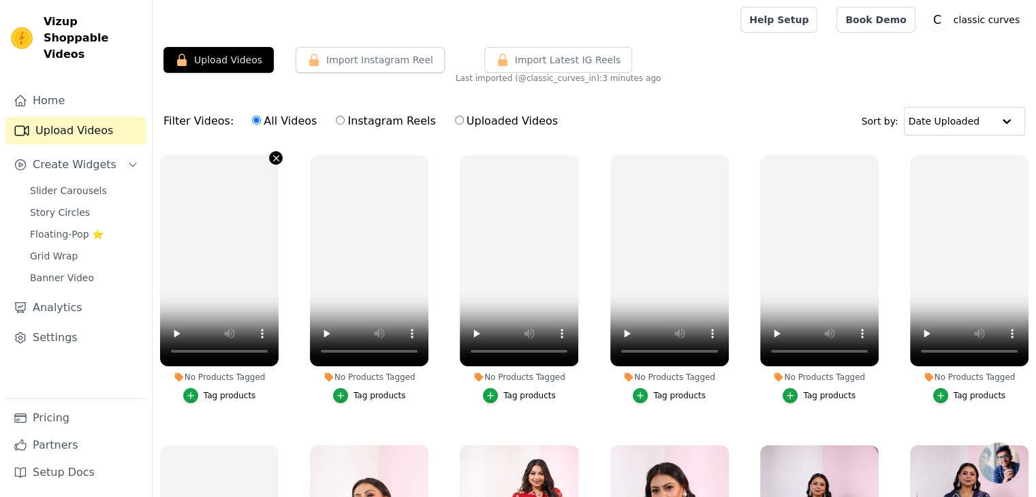
click at [269, 155] on button "No Products Tagged Tag products" at bounding box center [276, 158] width 14 height 14
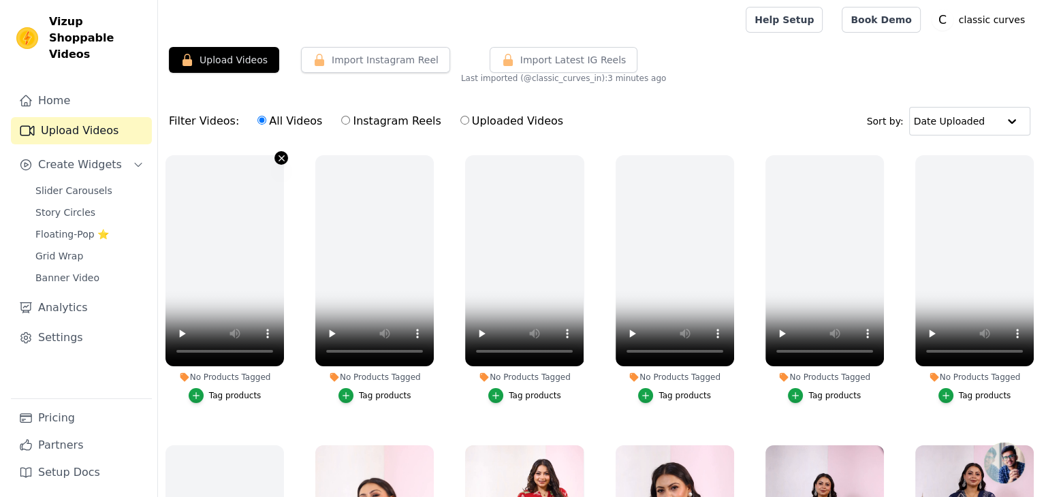
scroll to position [0, 0]
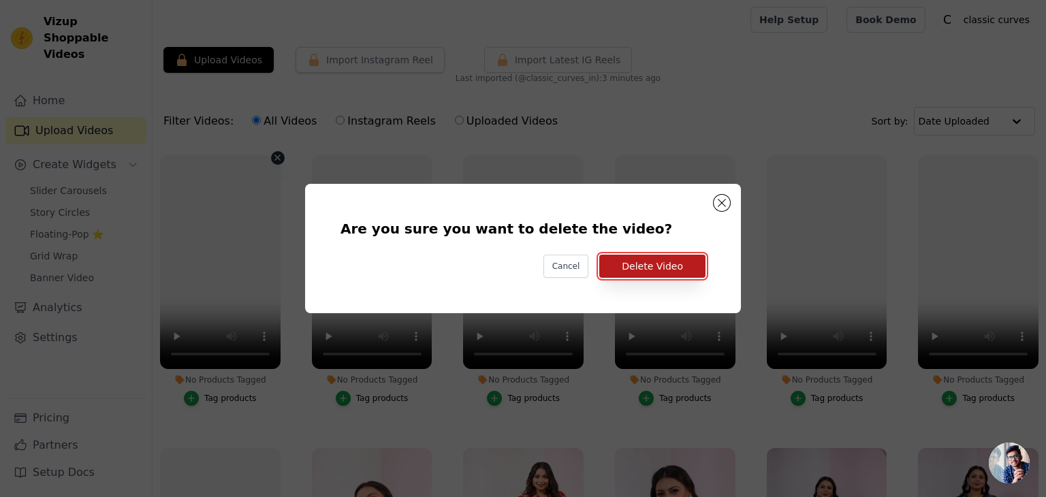
click at [661, 264] on button "Delete Video" at bounding box center [652, 266] width 106 height 23
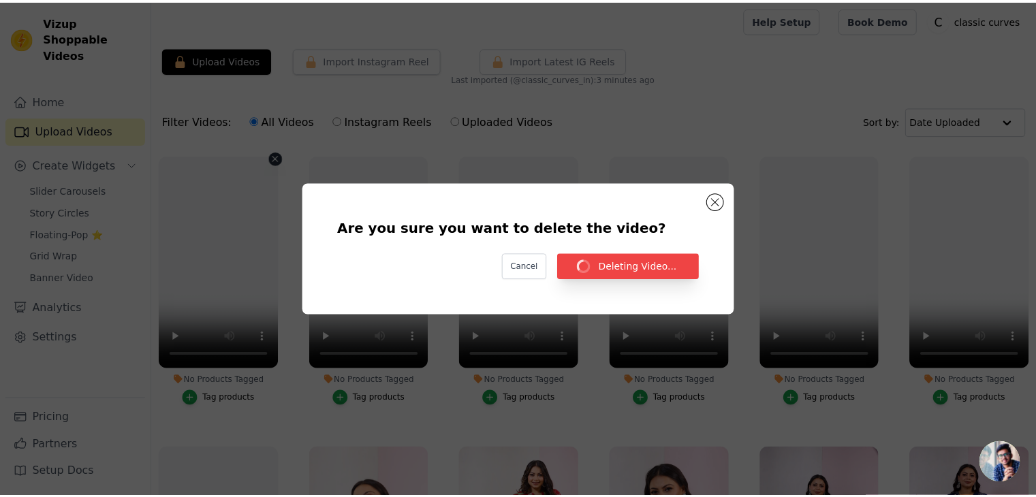
scroll to position [2, 0]
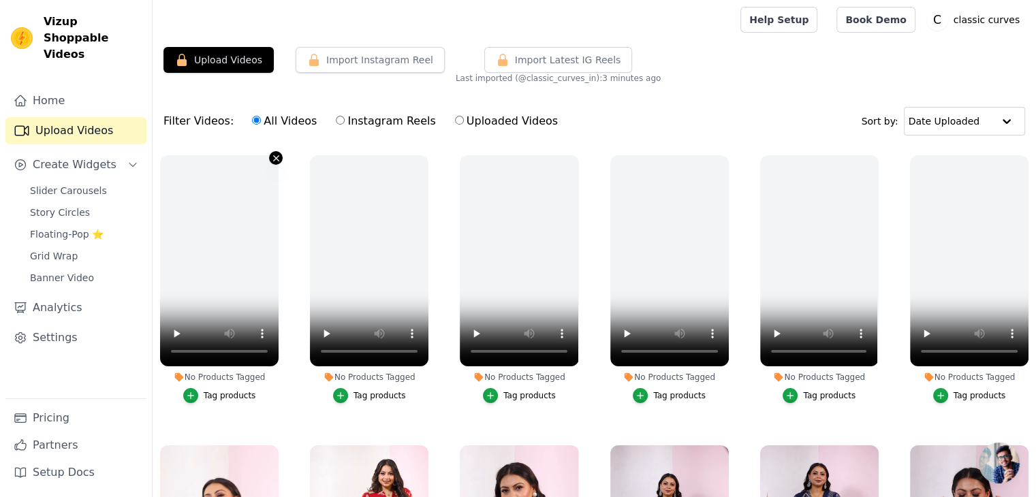
click at [272, 153] on icon "button" at bounding box center [276, 158] width 10 height 10
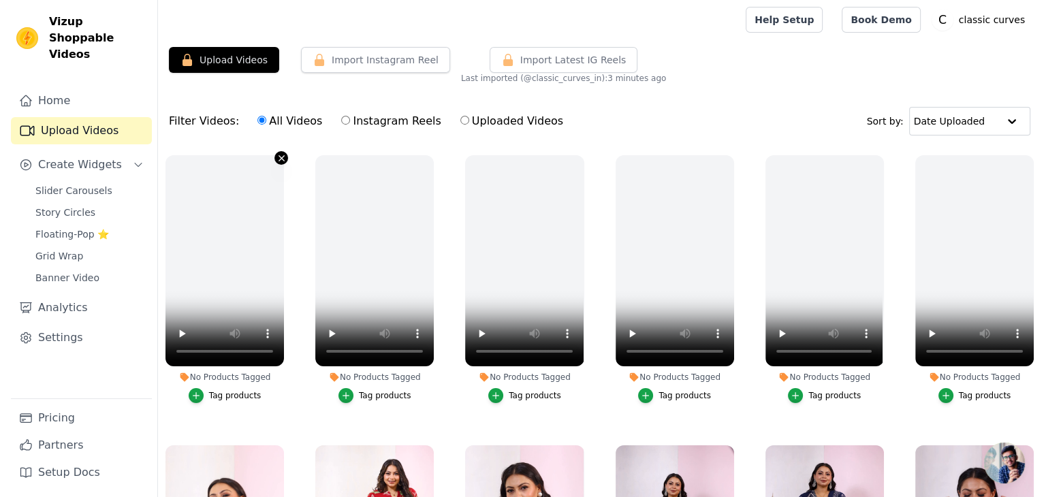
scroll to position [0, 0]
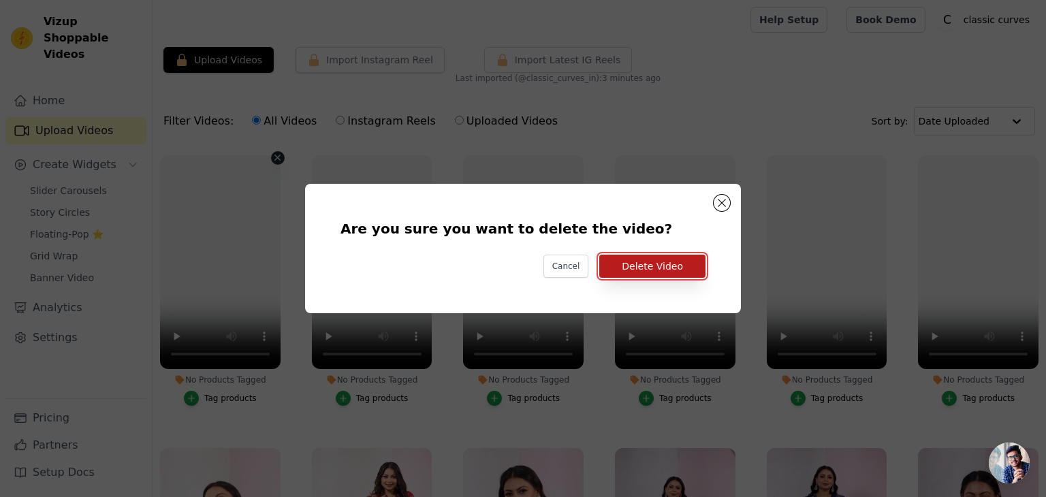
click at [703, 263] on button "Delete Video" at bounding box center [652, 266] width 106 height 23
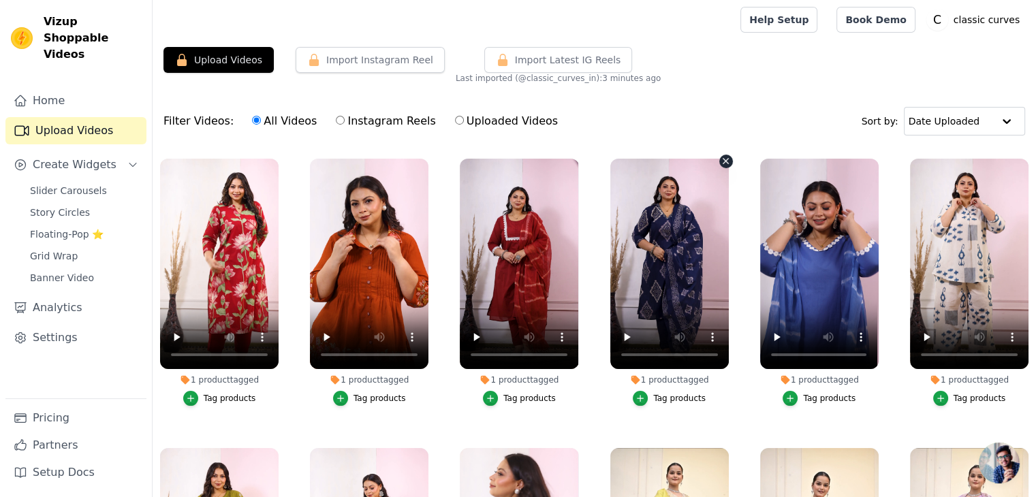
scroll to position [204, 0]
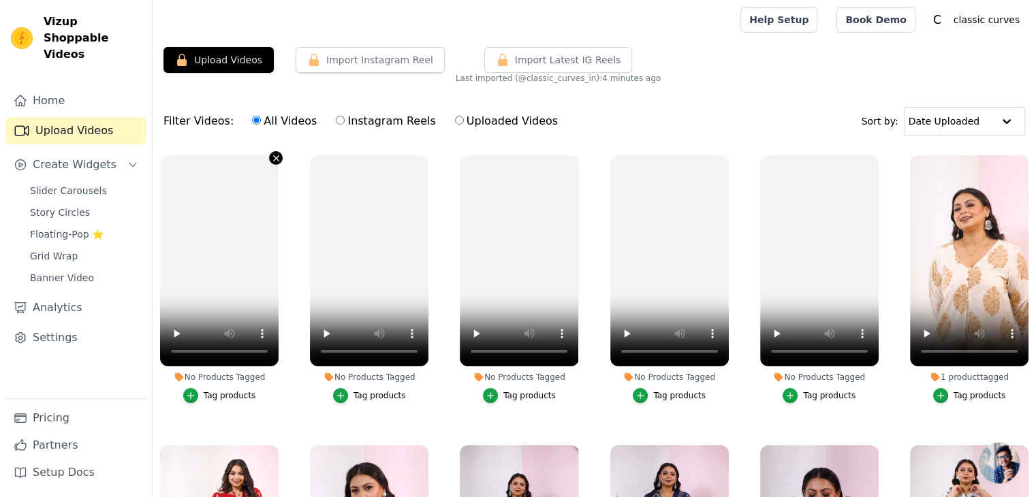
click at [271, 160] on icon "button" at bounding box center [276, 158] width 10 height 10
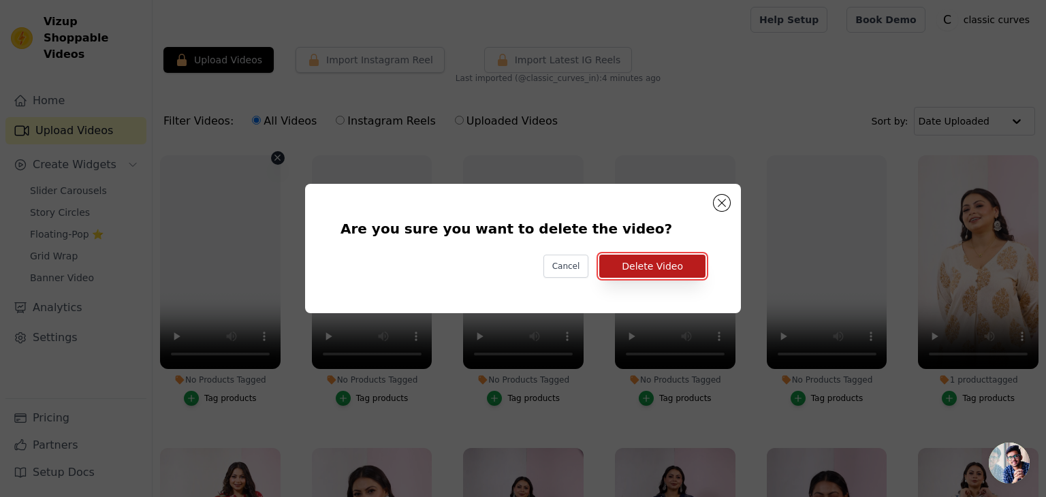
click at [670, 261] on button "Delete Video" at bounding box center [652, 266] width 106 height 23
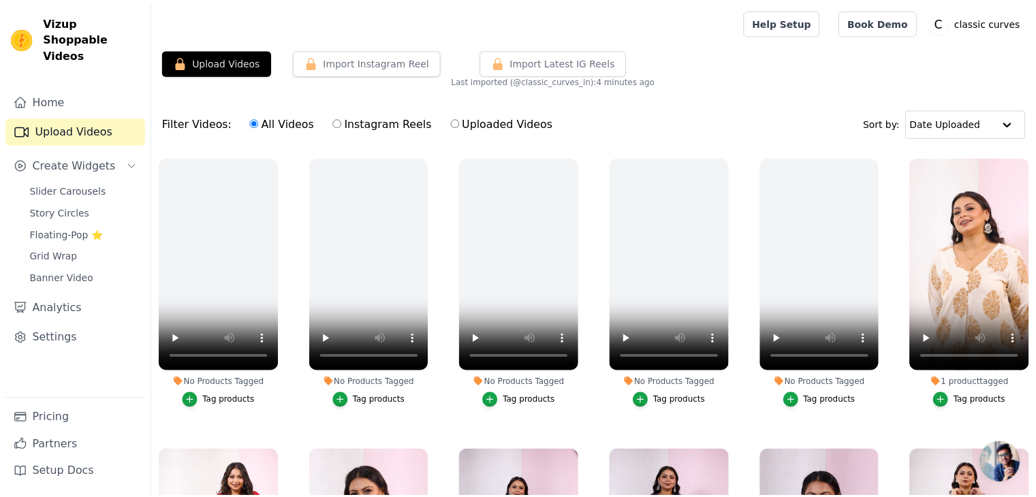
scroll to position [2, 0]
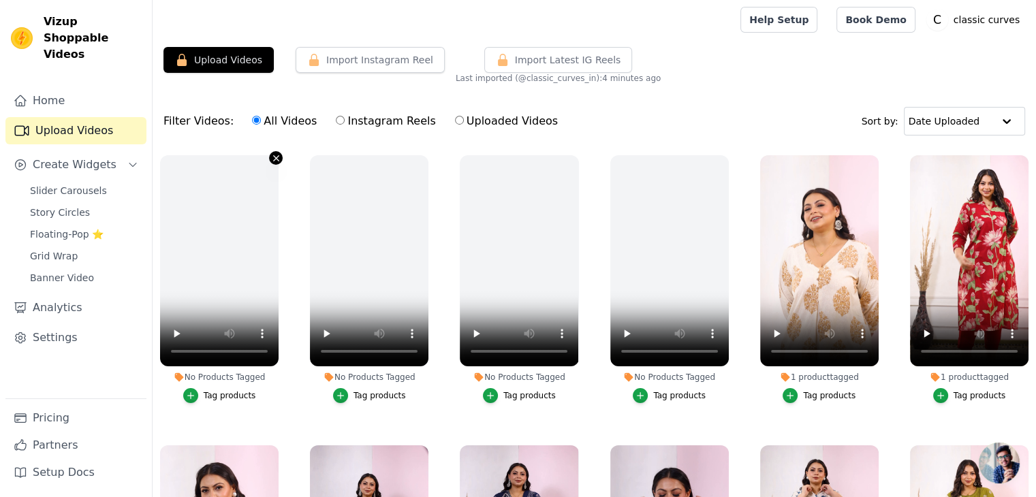
click at [273, 159] on icon "button" at bounding box center [275, 157] width 5 height 5
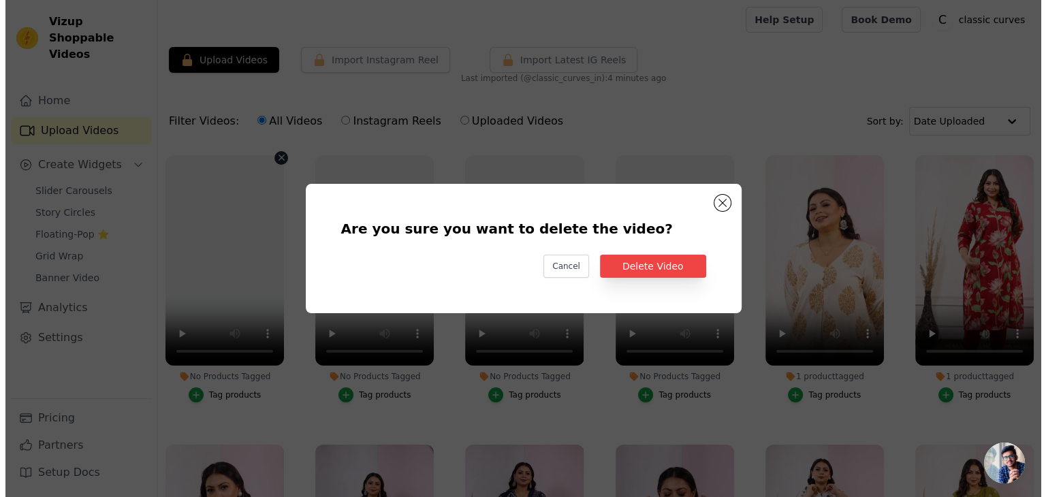
scroll to position [0, 0]
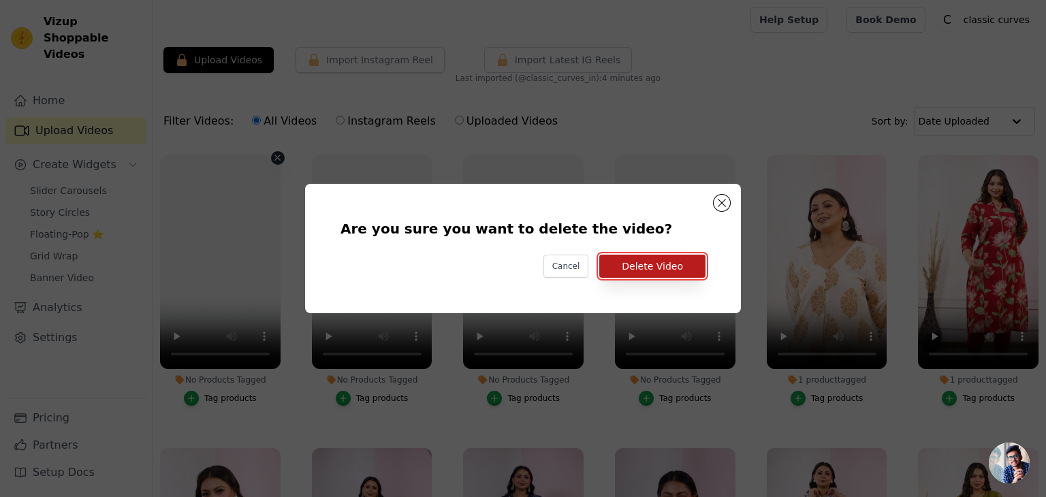
click at [640, 272] on button "Delete Video" at bounding box center [652, 266] width 106 height 23
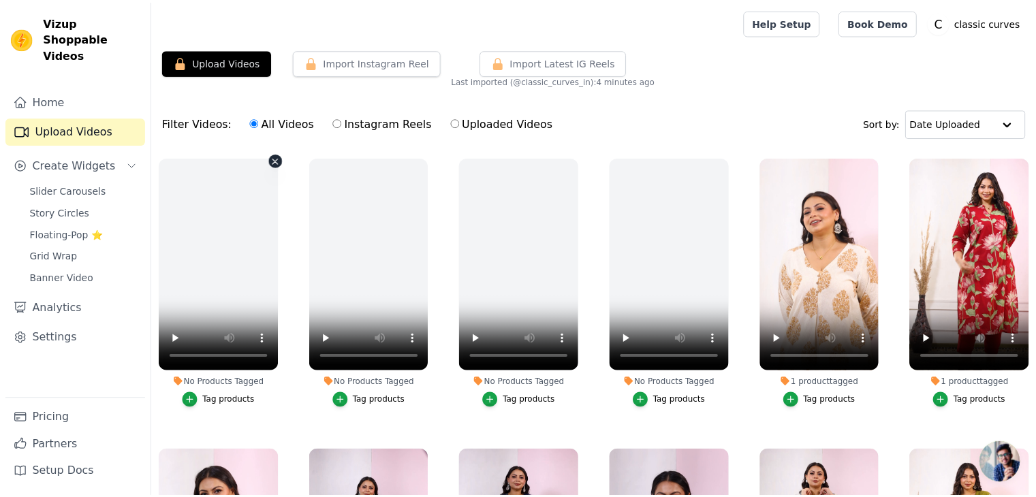
scroll to position [2, 0]
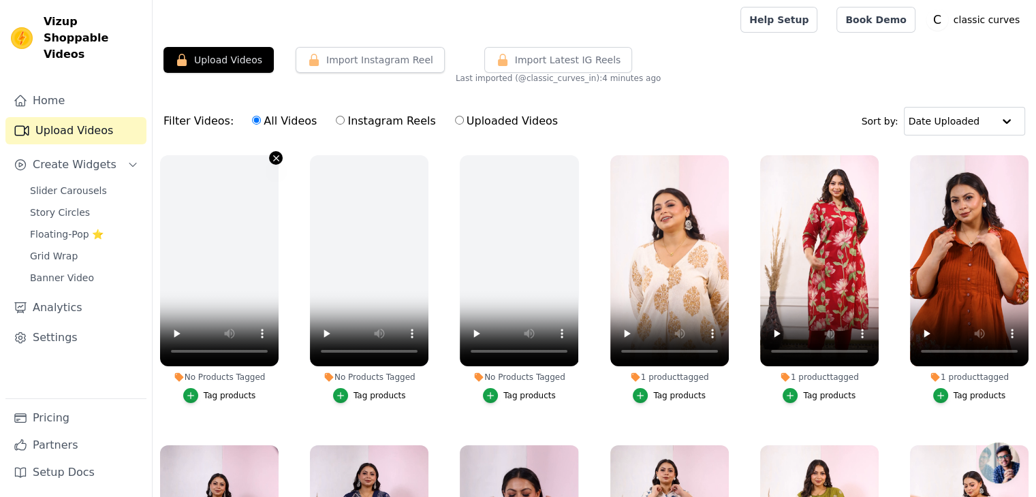
click at [276, 159] on icon "button" at bounding box center [276, 158] width 10 height 10
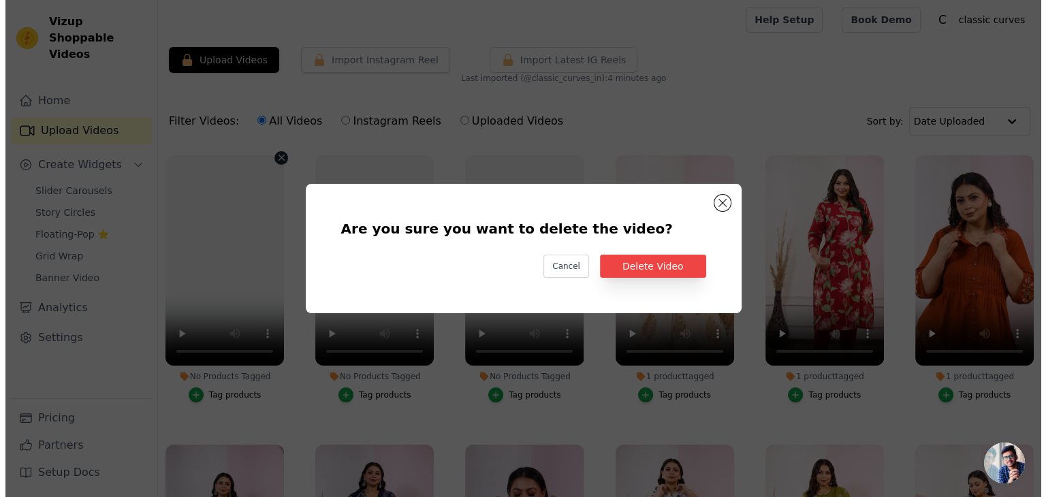
scroll to position [0, 0]
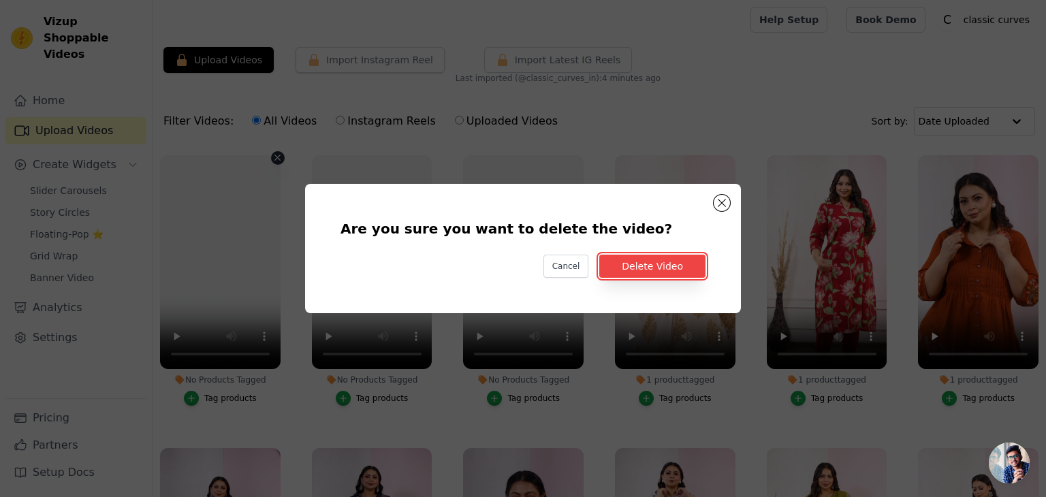
drag, startPoint x: 629, startPoint y: 270, endPoint x: 542, endPoint y: 249, distance: 89.7
click at [629, 270] on button "Delete Video" at bounding box center [652, 266] width 106 height 23
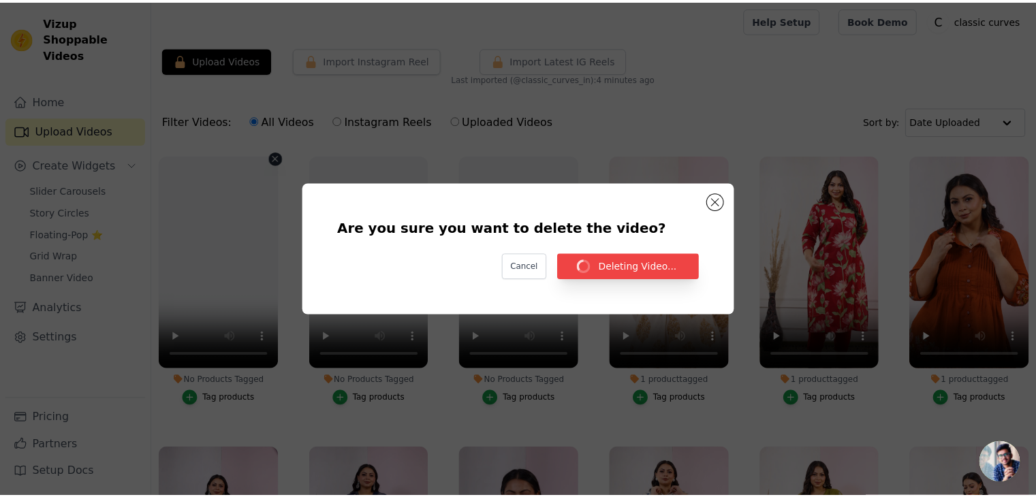
scroll to position [2, 0]
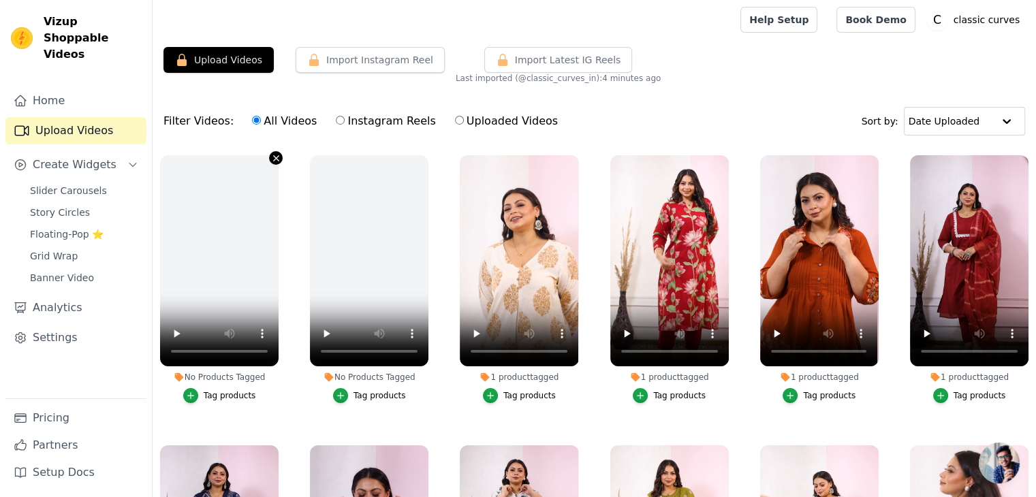
click at [274, 158] on icon "button" at bounding box center [276, 158] width 10 height 10
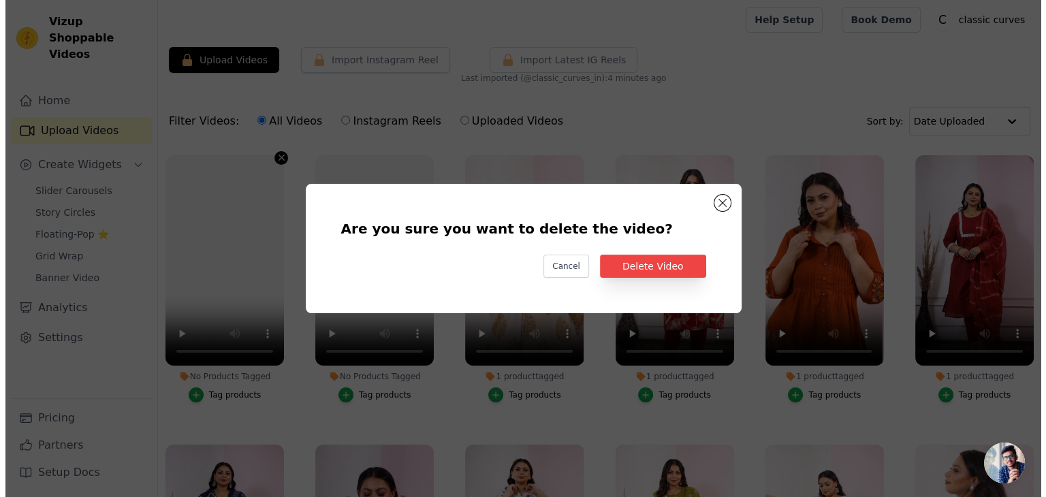
scroll to position [0, 0]
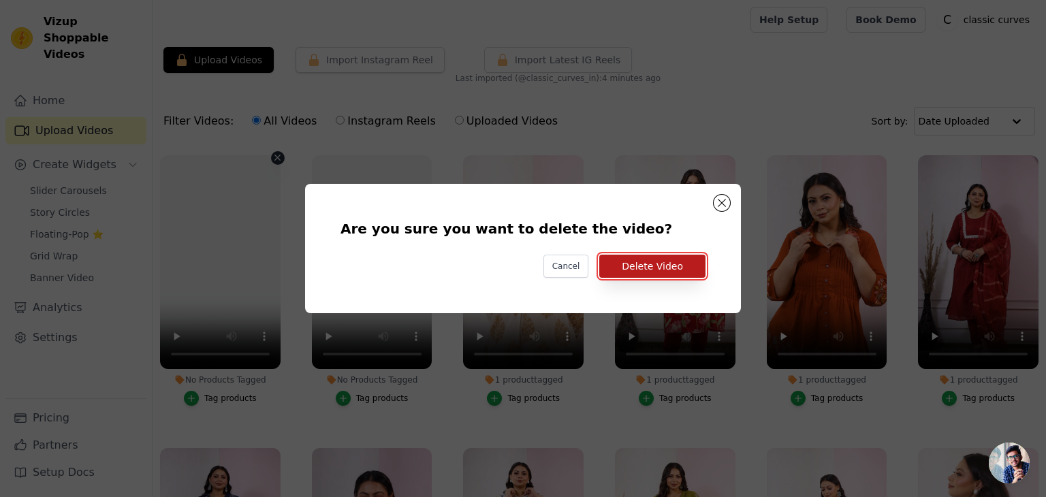
click at [651, 263] on button "Delete Video" at bounding box center [652, 266] width 106 height 23
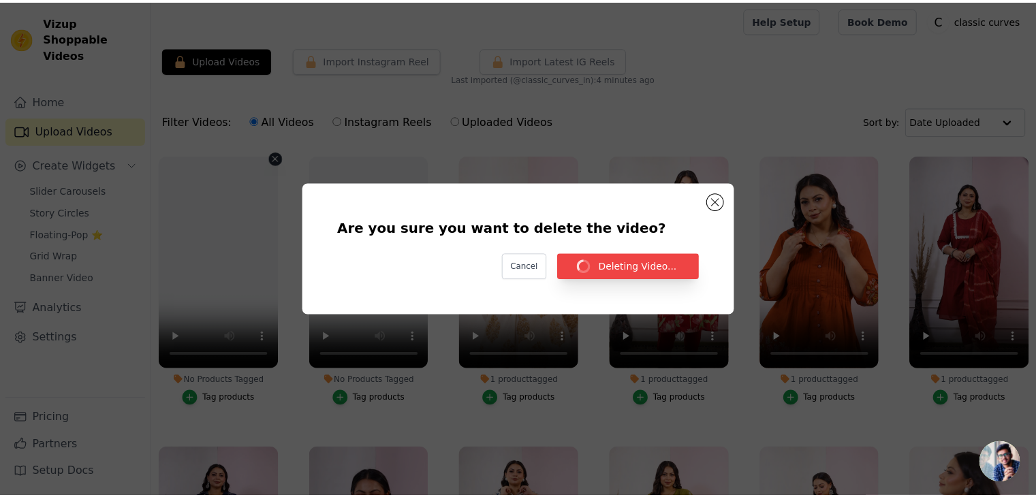
scroll to position [2, 0]
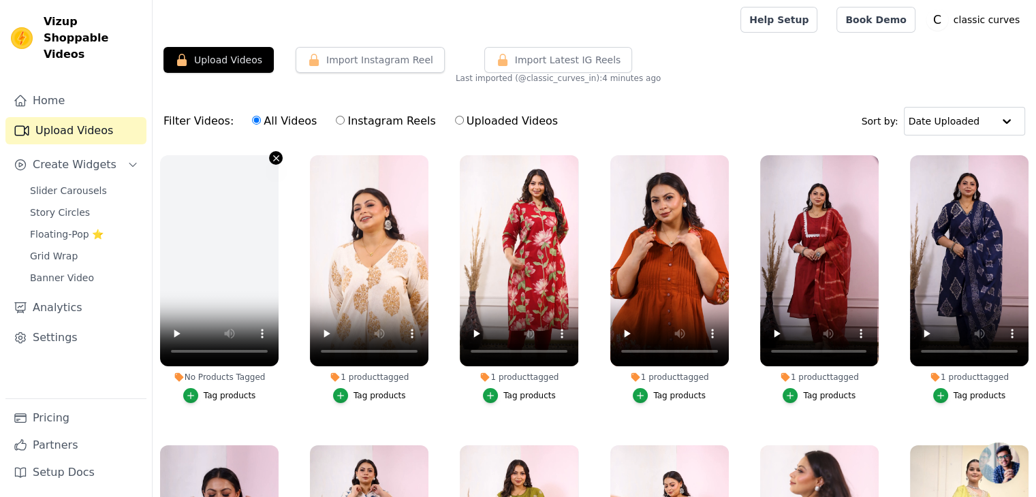
click at [276, 151] on button "No Products Tagged Tag products" at bounding box center [276, 158] width 14 height 14
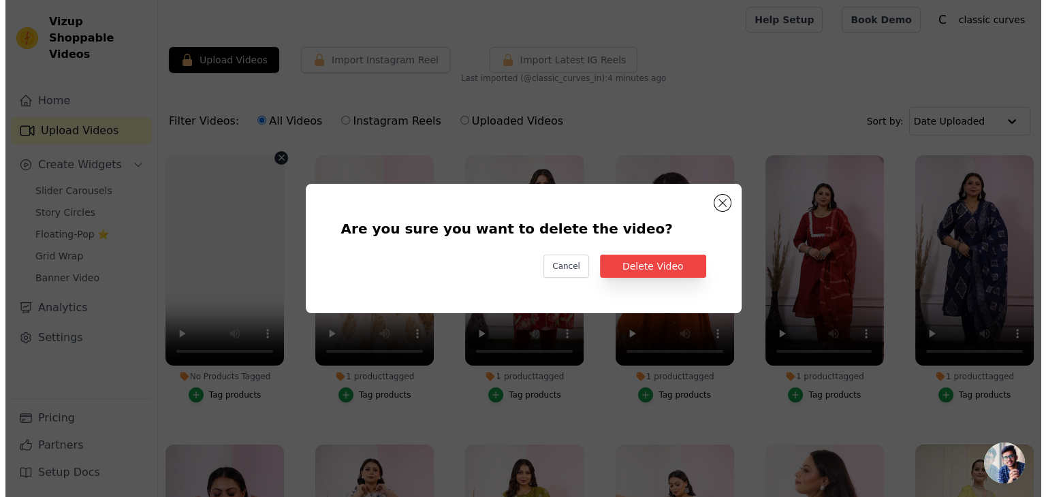
scroll to position [0, 0]
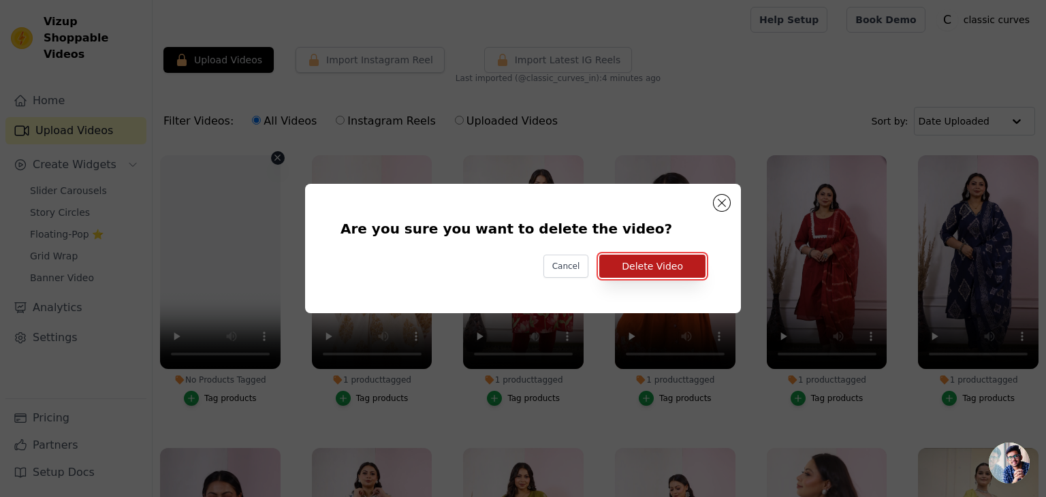
click at [667, 267] on button "Delete Video" at bounding box center [652, 266] width 106 height 23
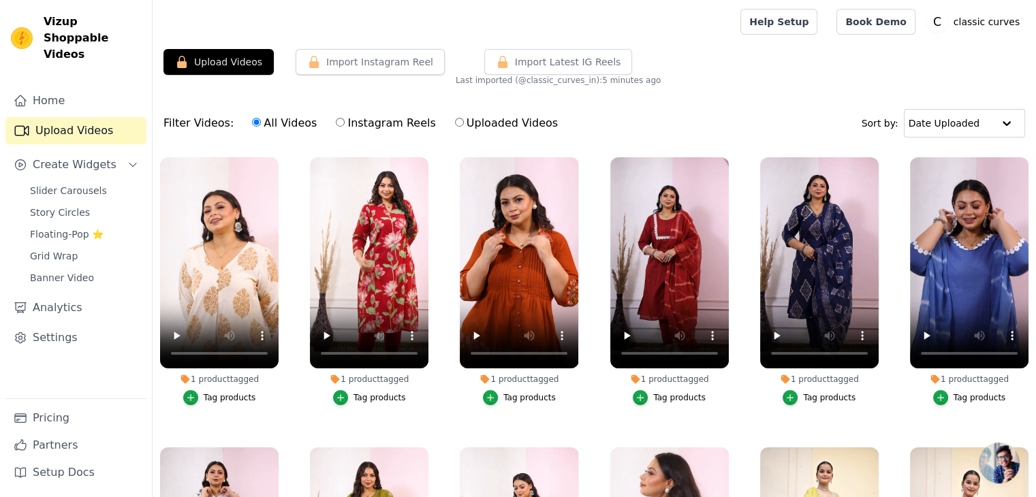
click at [336, 125] on input "Instagram Reels" at bounding box center [340, 122] width 9 height 9
radio input "true"
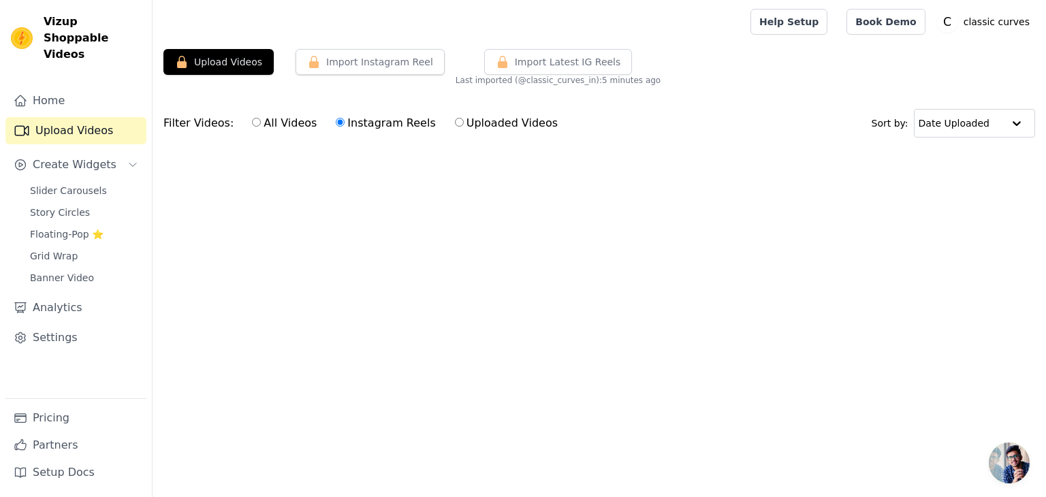
click at [454, 117] on label "Uploaded Videos" at bounding box center [506, 123] width 104 height 18
click at [455, 118] on input "Uploaded Videos" at bounding box center [459, 122] width 9 height 9
radio input "true"
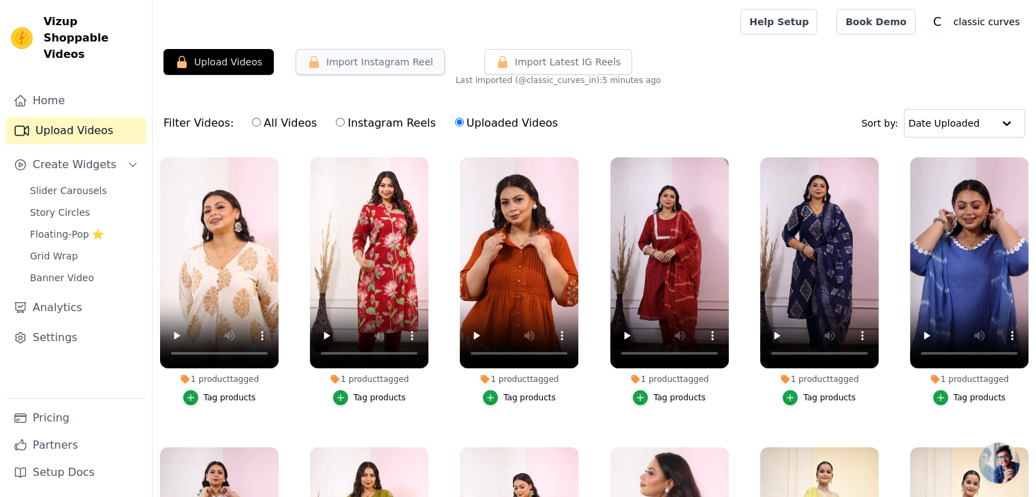
click at [362, 61] on button "Import Instagram Reel" at bounding box center [370, 62] width 149 height 26
click at [325, 61] on button "Import Instagram Reel" at bounding box center [370, 62] width 149 height 26
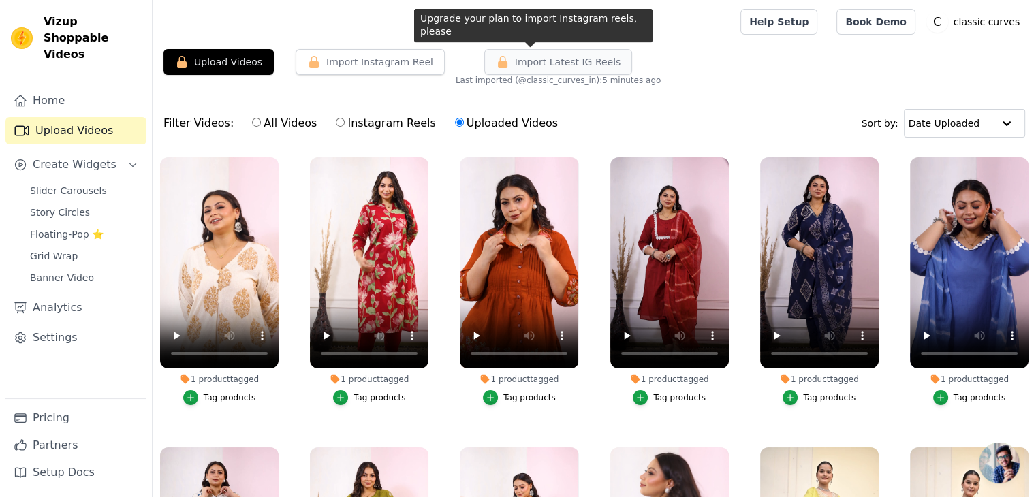
click at [496, 59] on icon "button" at bounding box center [503, 62] width 14 height 14
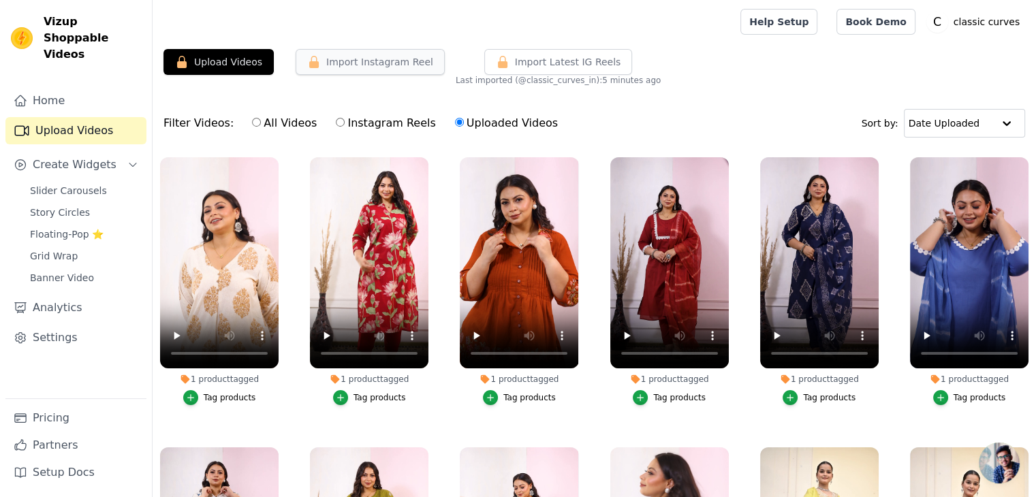
click at [383, 55] on button "Import Instagram Reel" at bounding box center [370, 62] width 149 height 26
click at [57, 157] on span "Create Widgets" at bounding box center [75, 165] width 84 height 16
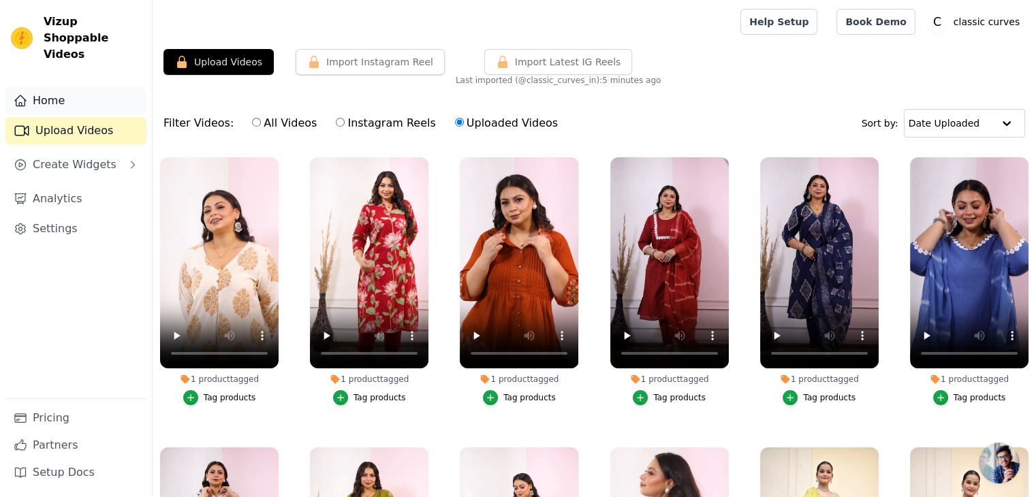
click at [50, 96] on link "Home" at bounding box center [75, 100] width 141 height 27
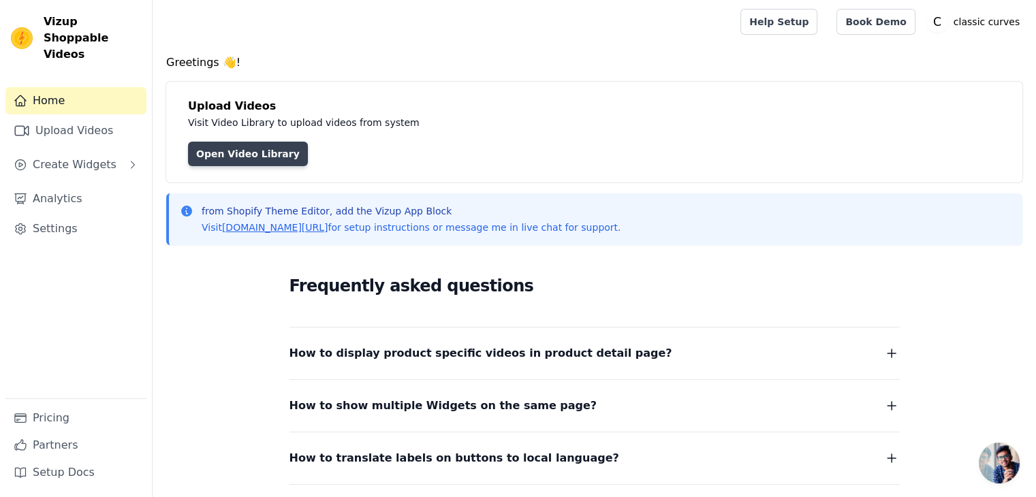
click at [244, 153] on link "Open Video Library" at bounding box center [248, 154] width 120 height 25
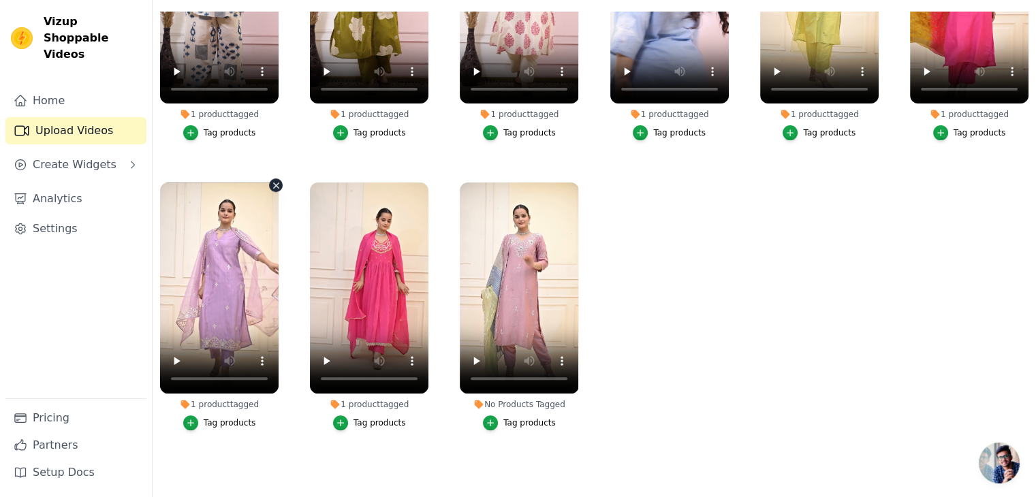
scroll to position [9, 0]
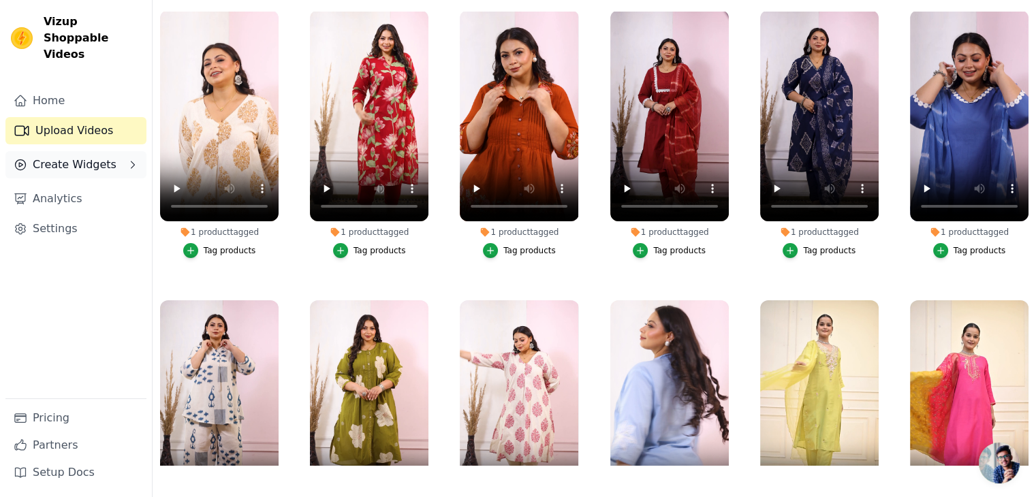
click at [38, 157] on span "Create Widgets" at bounding box center [75, 165] width 84 height 16
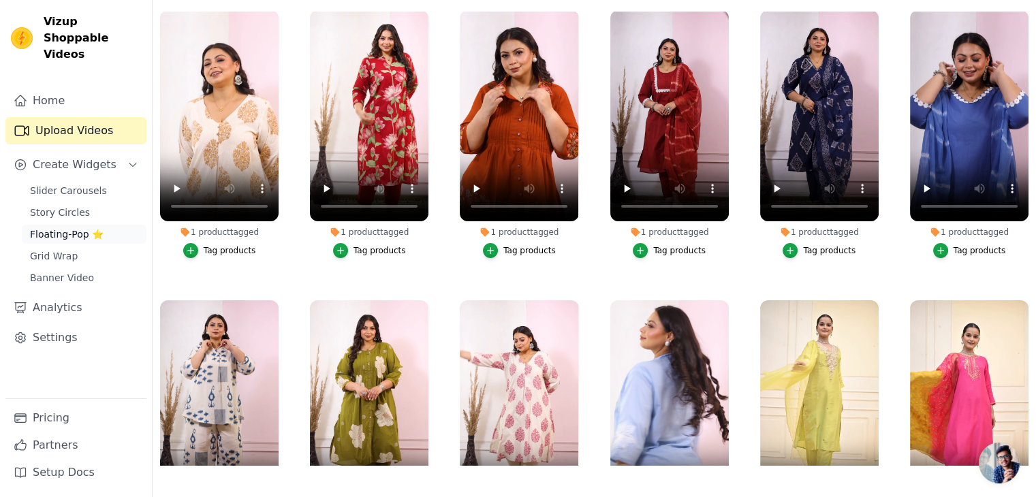
click at [60, 227] on span "Floating-Pop ⭐" at bounding box center [67, 234] width 74 height 14
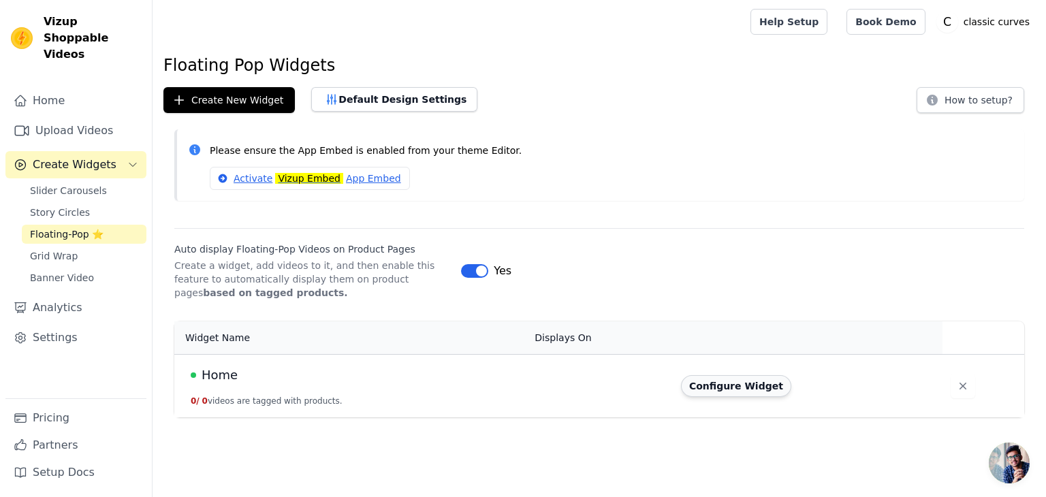
click at [748, 390] on button "Configure Widget" at bounding box center [736, 386] width 110 height 22
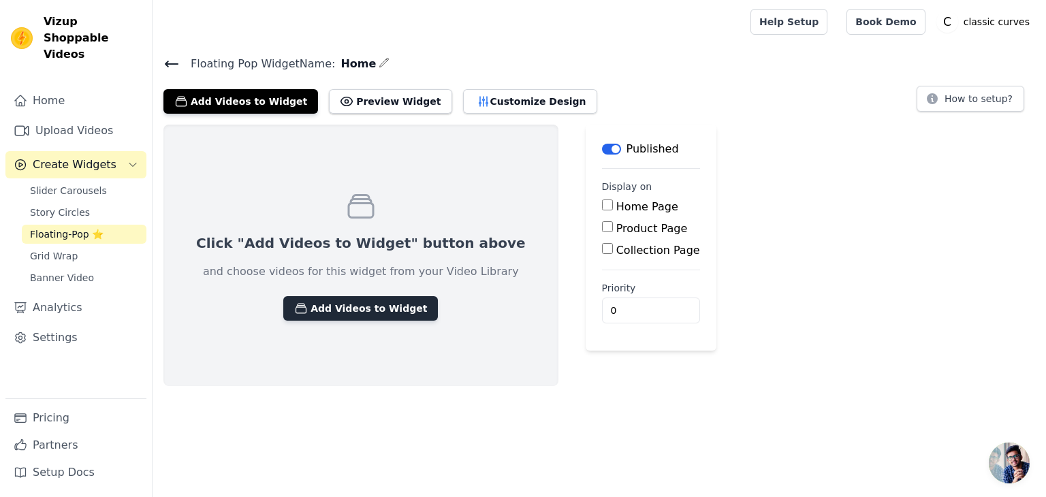
click at [313, 314] on button "Add Videos to Widget" at bounding box center [360, 308] width 155 height 25
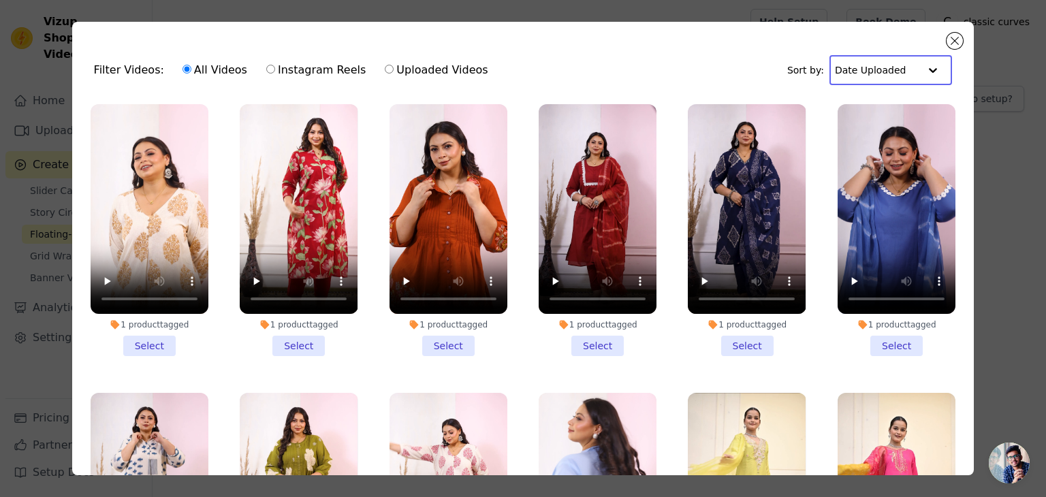
click at [881, 58] on input "text" at bounding box center [877, 70] width 84 height 27
click at [879, 60] on input "text" at bounding box center [877, 70] width 84 height 27
click at [865, 67] on input "text" at bounding box center [877, 70] width 84 height 27
click at [247, 35] on div "Filter Videos: All Videos Instagram Reels Uploaded Videos Sort by: Date Uploade…" at bounding box center [523, 249] width 902 height 454
click at [358, 65] on div "All Videos Instagram Reels Uploaded Videos" at bounding box center [335, 69] width 321 height 31
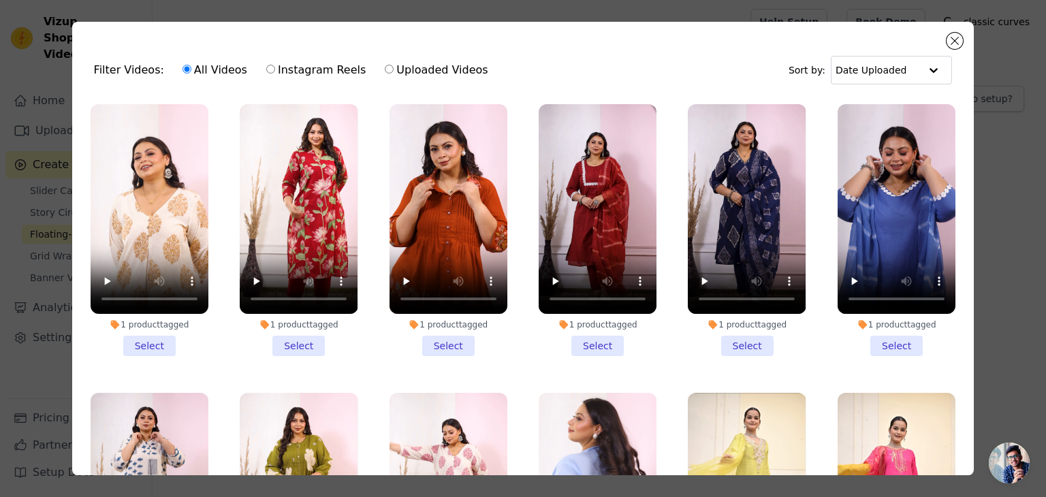
click at [384, 70] on label "Uploaded Videos" at bounding box center [436, 70] width 104 height 18
click at [385, 70] on input "Uploaded Videos" at bounding box center [389, 69] width 9 height 9
radio input "true"
click at [956, 44] on button "Close modal" at bounding box center [955, 41] width 16 height 16
